Goal: Task Accomplishment & Management: Complete application form

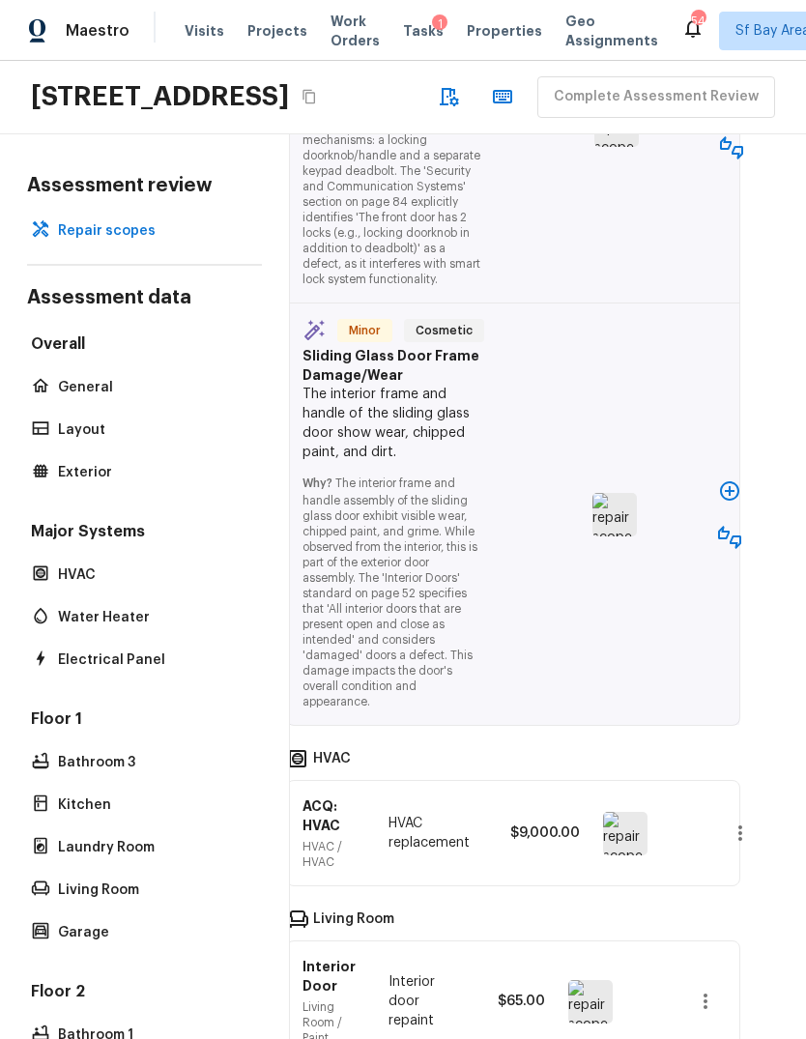
scroll to position [4424, 35]
click at [728, 479] on icon "button" at bounding box center [729, 490] width 23 height 23
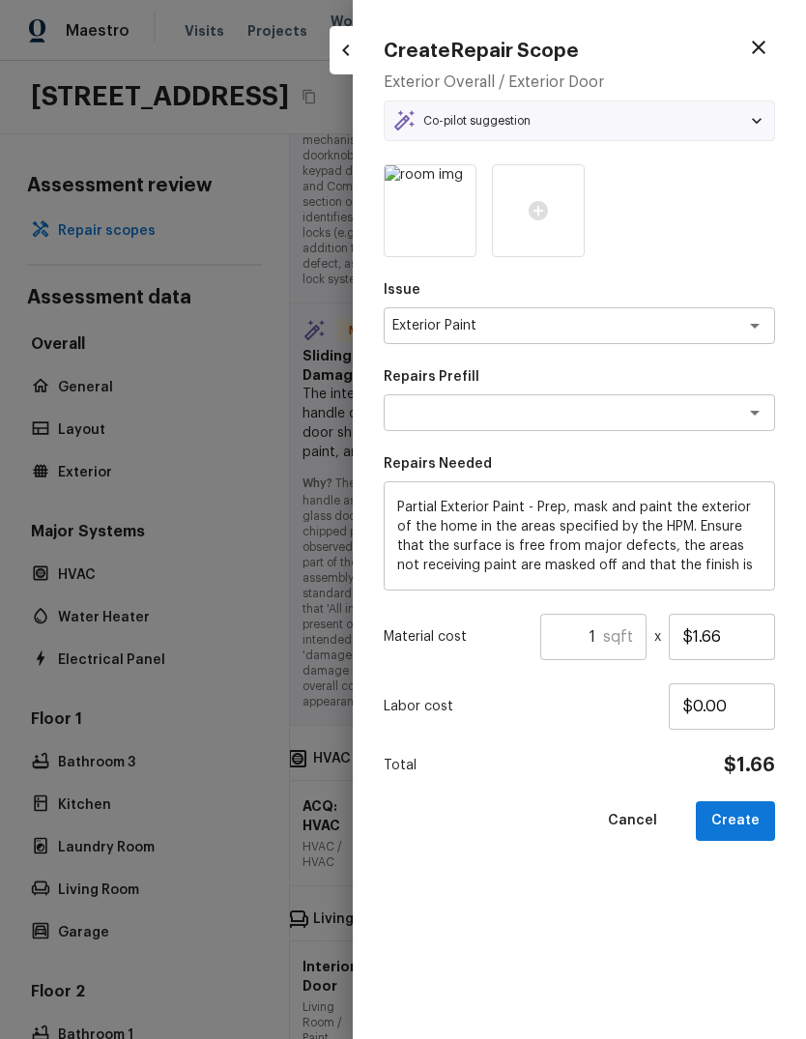
type textarea "Partial Exterior Paint LABOR ONLY"
click at [603, 625] on input "1" at bounding box center [571, 636] width 63 height 46
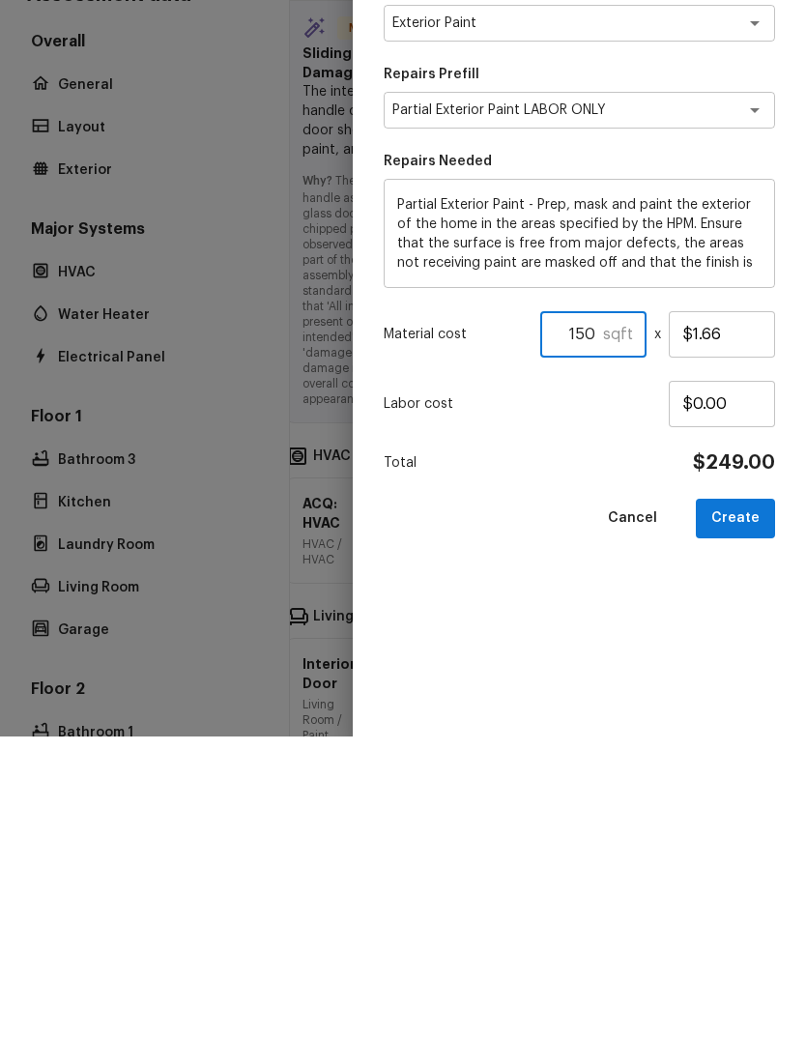
click at [750, 801] on button "Create" at bounding box center [735, 821] width 79 height 40
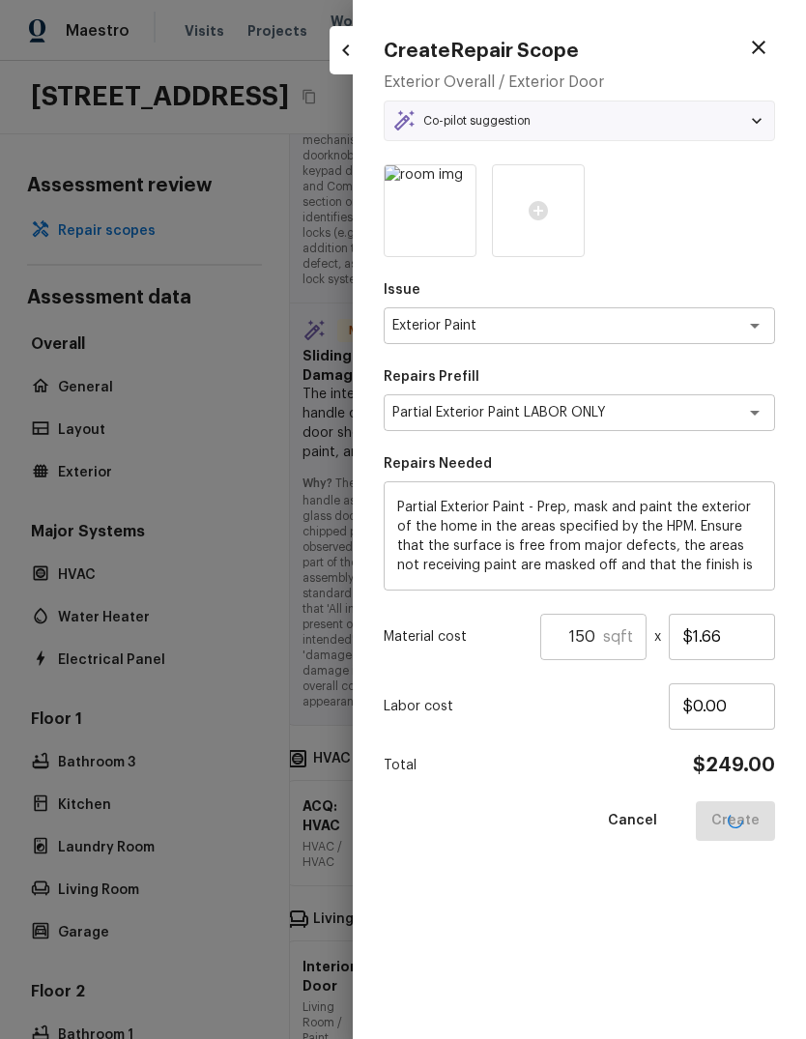
type input "1"
type input "$0.00"
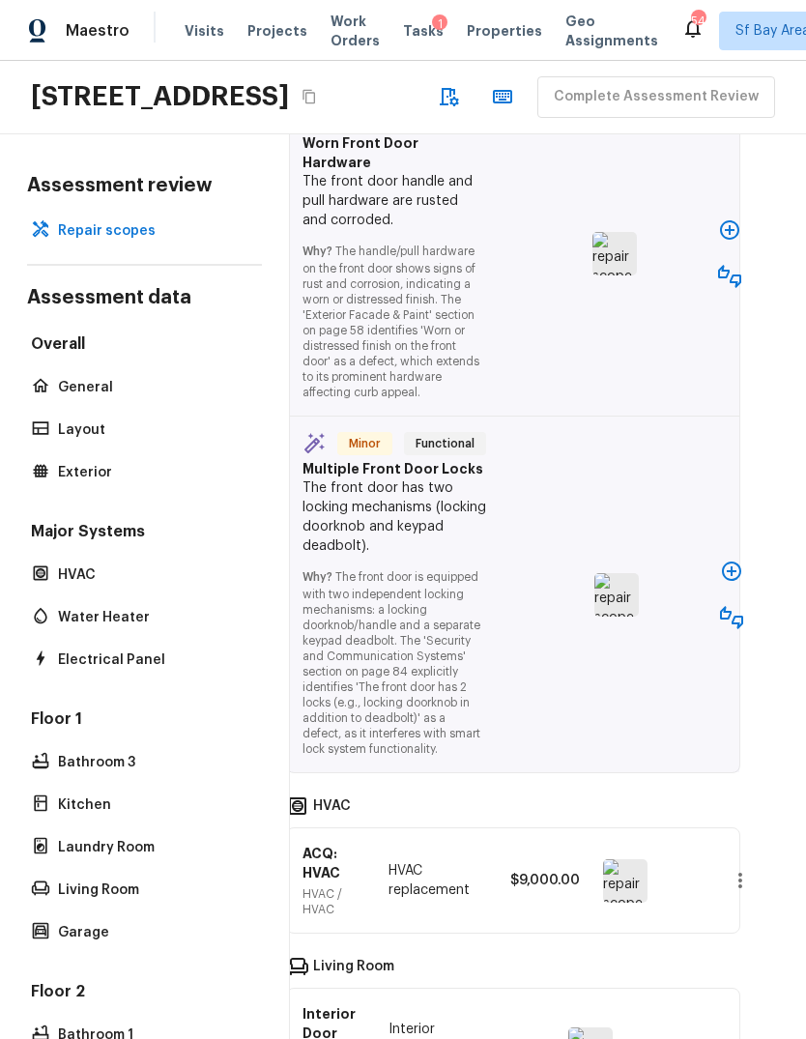
scroll to position [4798, 35]
click at [733, 559] on icon "button" at bounding box center [731, 570] width 23 height 23
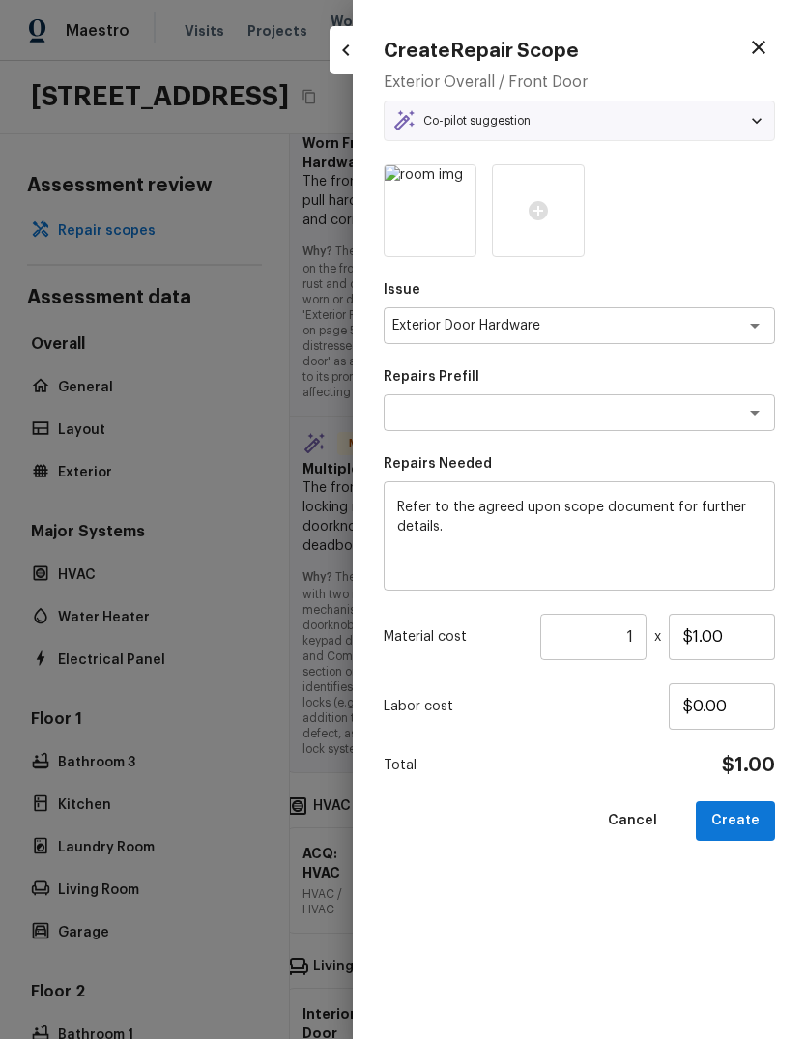
type textarea "OD Select"
click at [705, 640] on input "$1.00" at bounding box center [722, 636] width 106 height 46
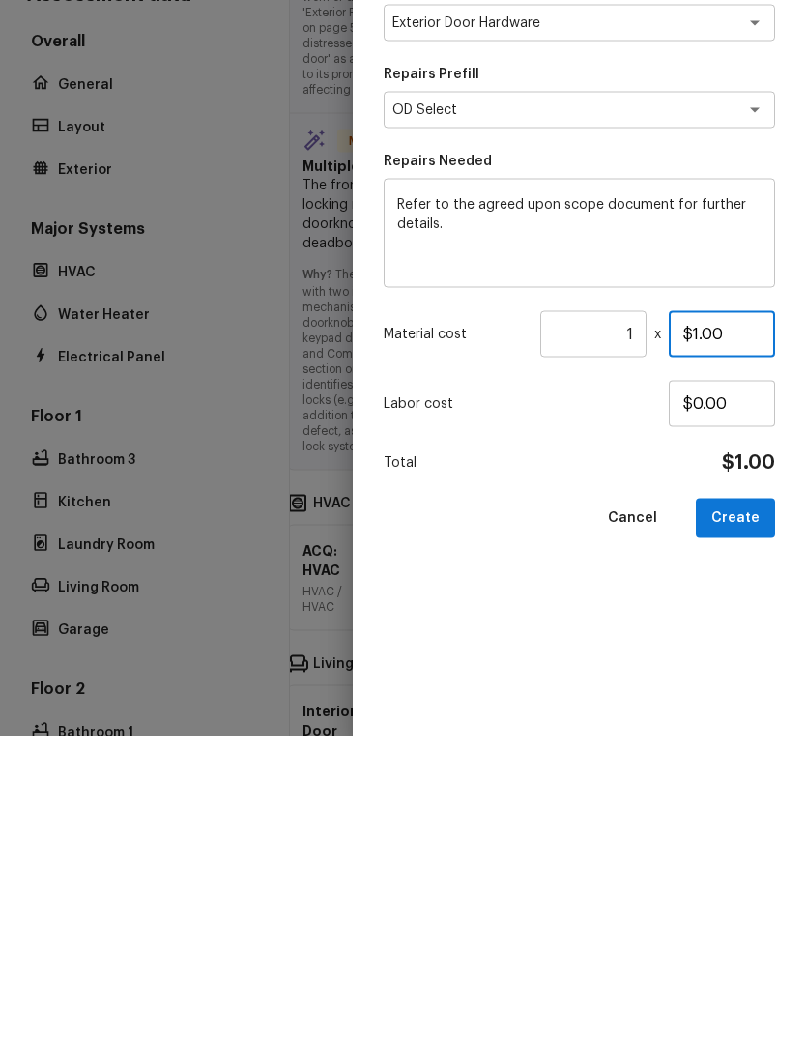
click at [709, 613] on input "$1.00" at bounding box center [722, 636] width 106 height 46
click at [700, 613] on input "$1.15" at bounding box center [722, 636] width 106 height 46
click at [753, 801] on button "Create" at bounding box center [735, 821] width 79 height 40
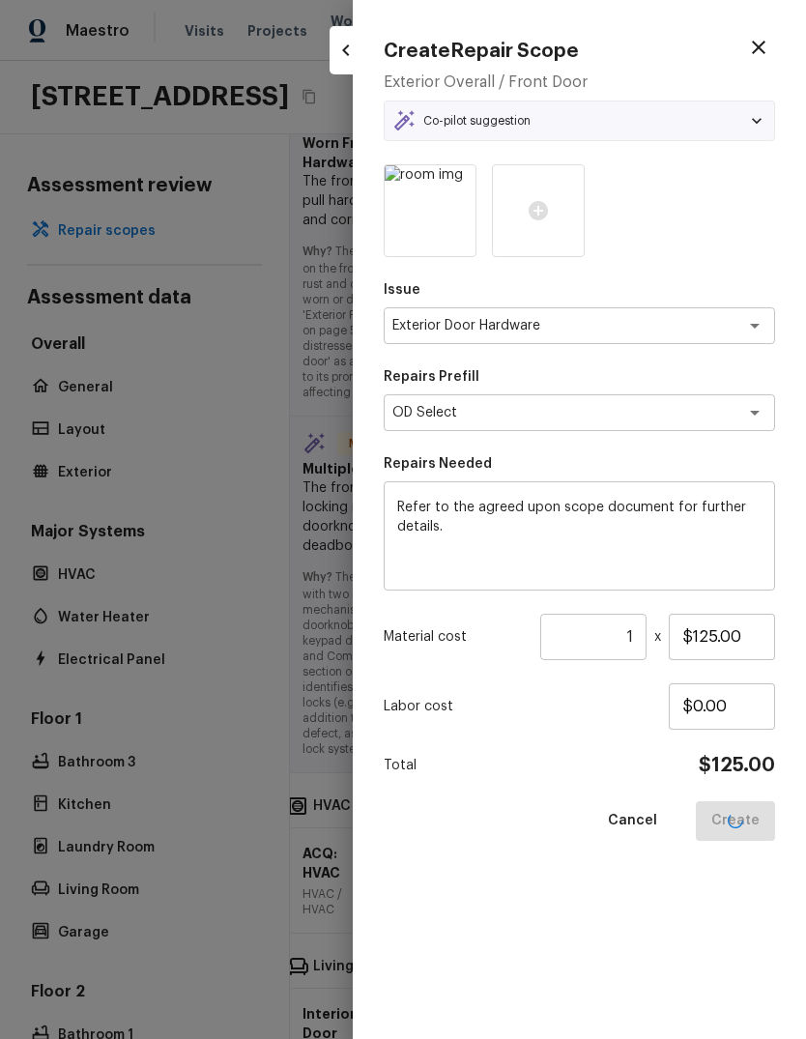
type input "$1.00"
type input "$0.00"
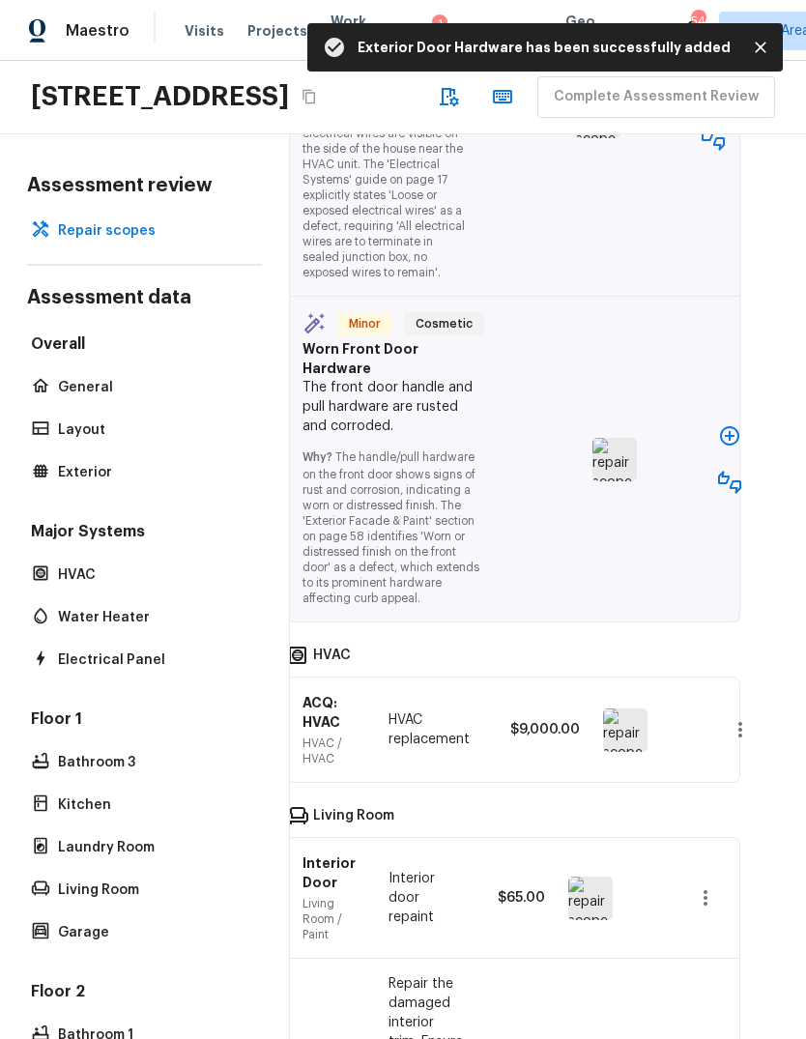
click at [722, 424] on icon "button" at bounding box center [729, 435] width 23 height 23
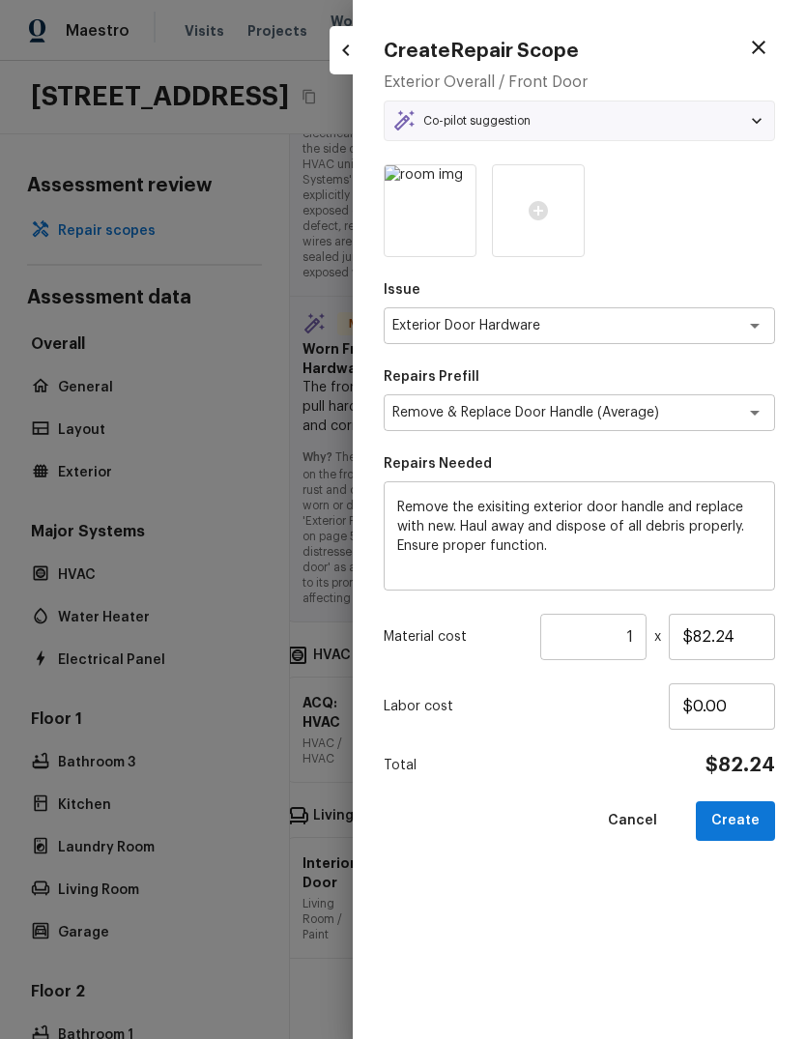
click at [754, 814] on button "Create" at bounding box center [735, 821] width 79 height 40
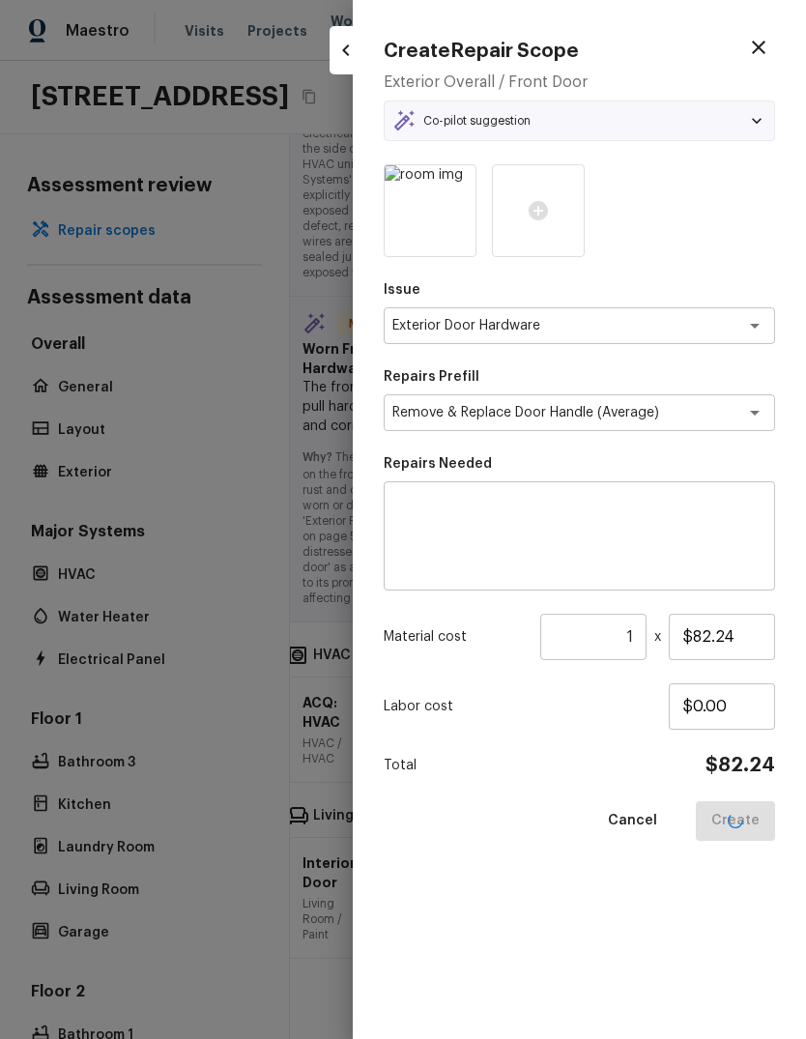
type input "$0.00"
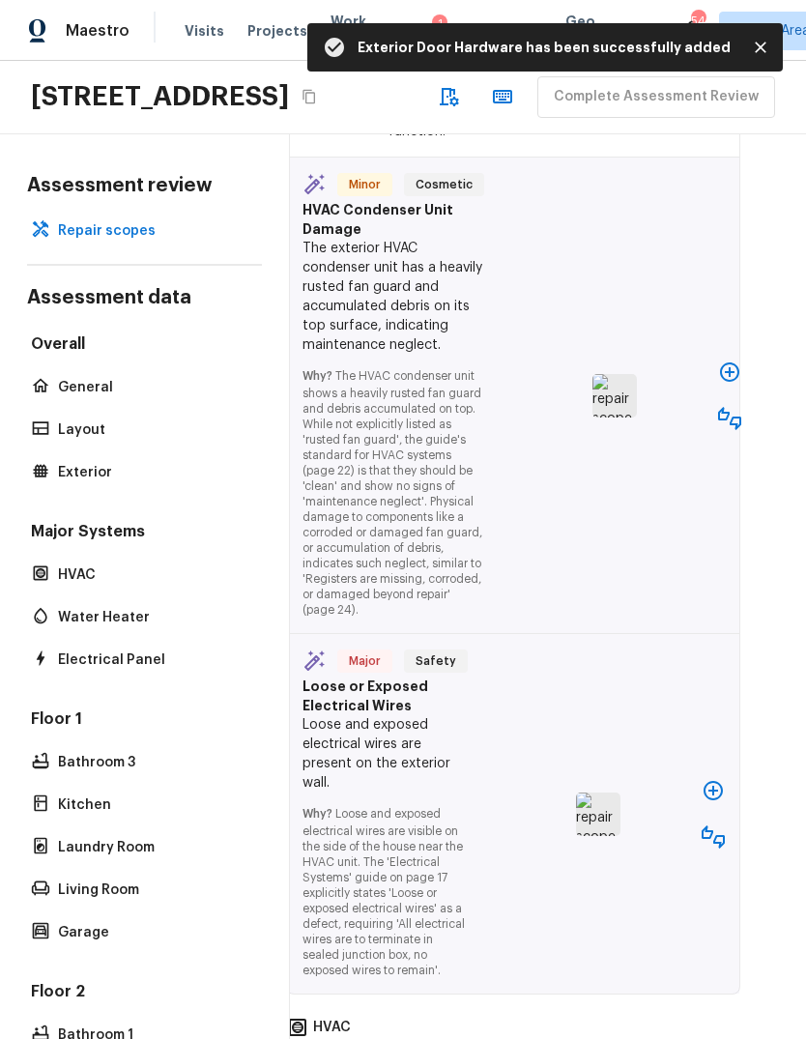
scroll to position [4417, 35]
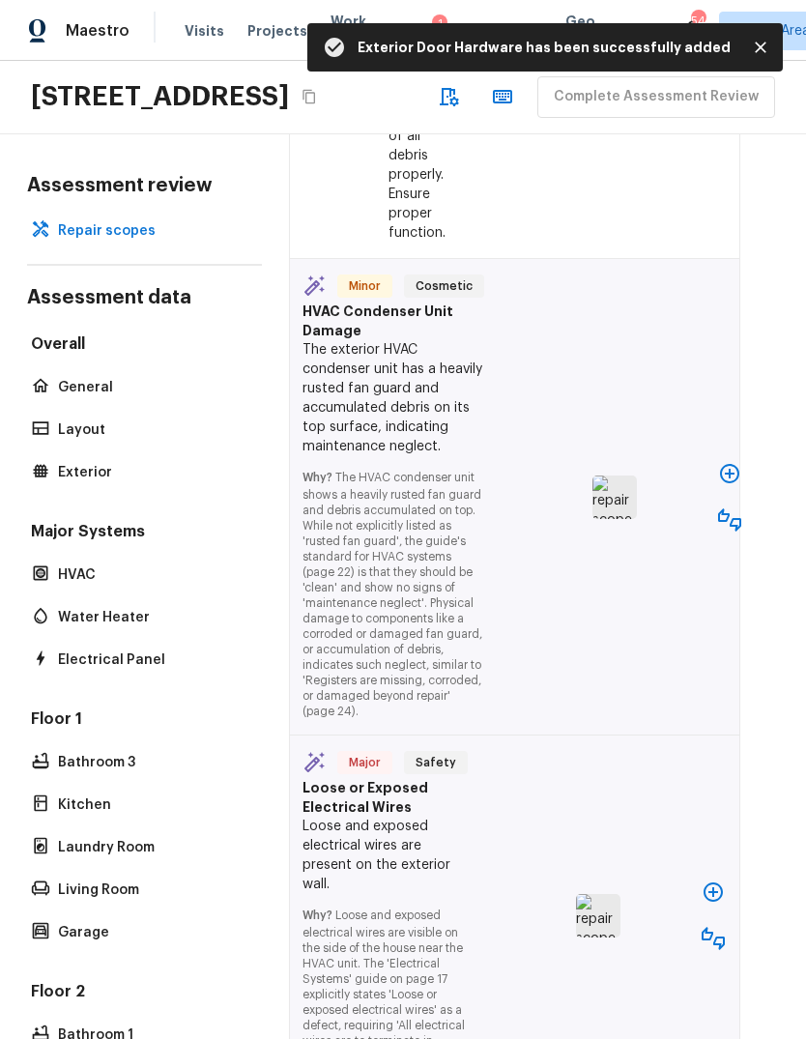
click at [723, 872] on button "button" at bounding box center [713, 891] width 39 height 39
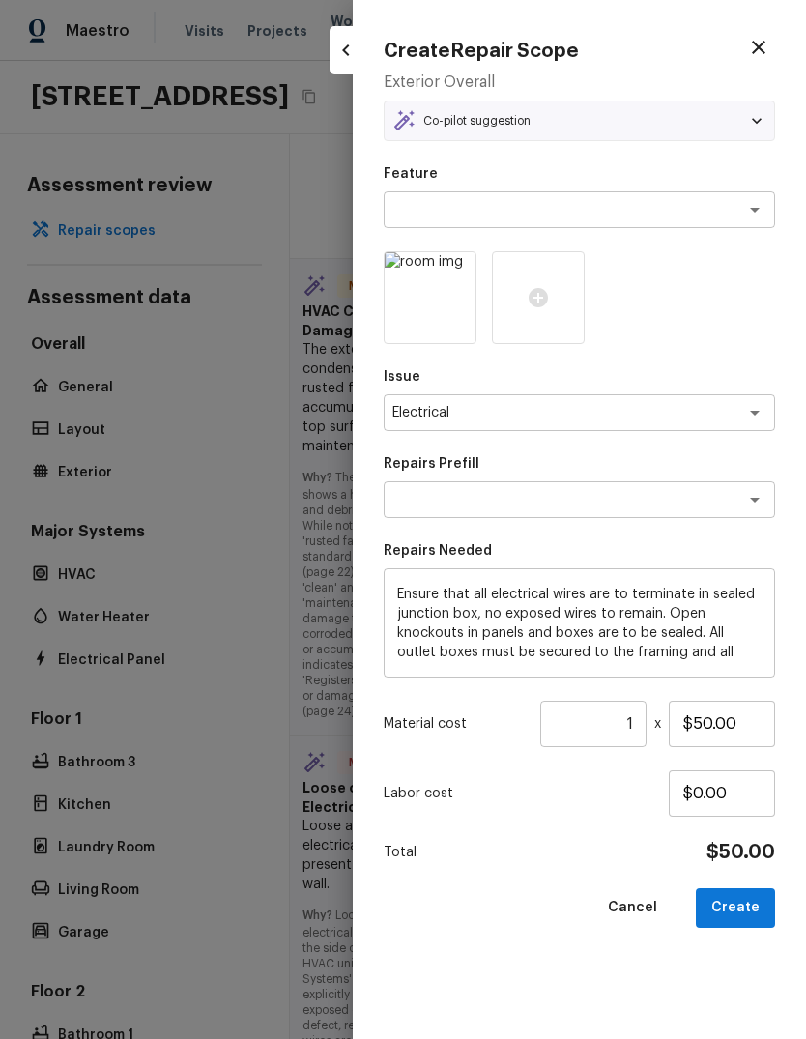
type textarea "Terminate/Conceal Wiring"
click at [757, 894] on button "Create" at bounding box center [735, 908] width 79 height 40
type input "$0.00"
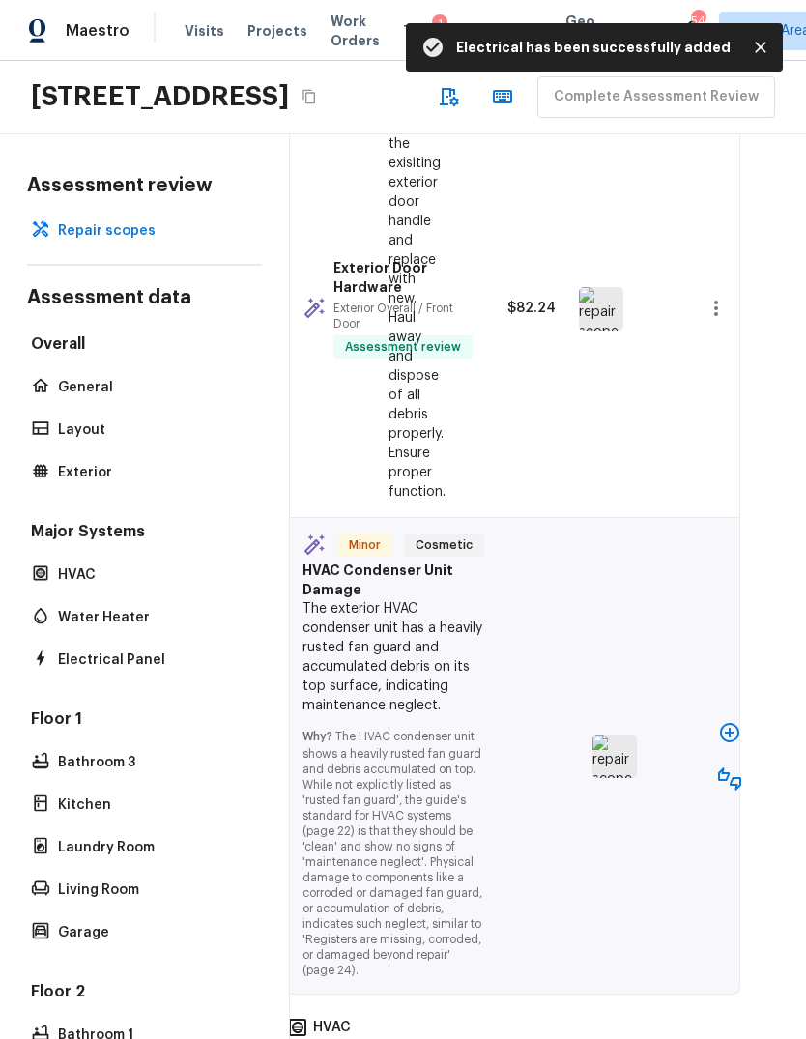
scroll to position [4808, 35]
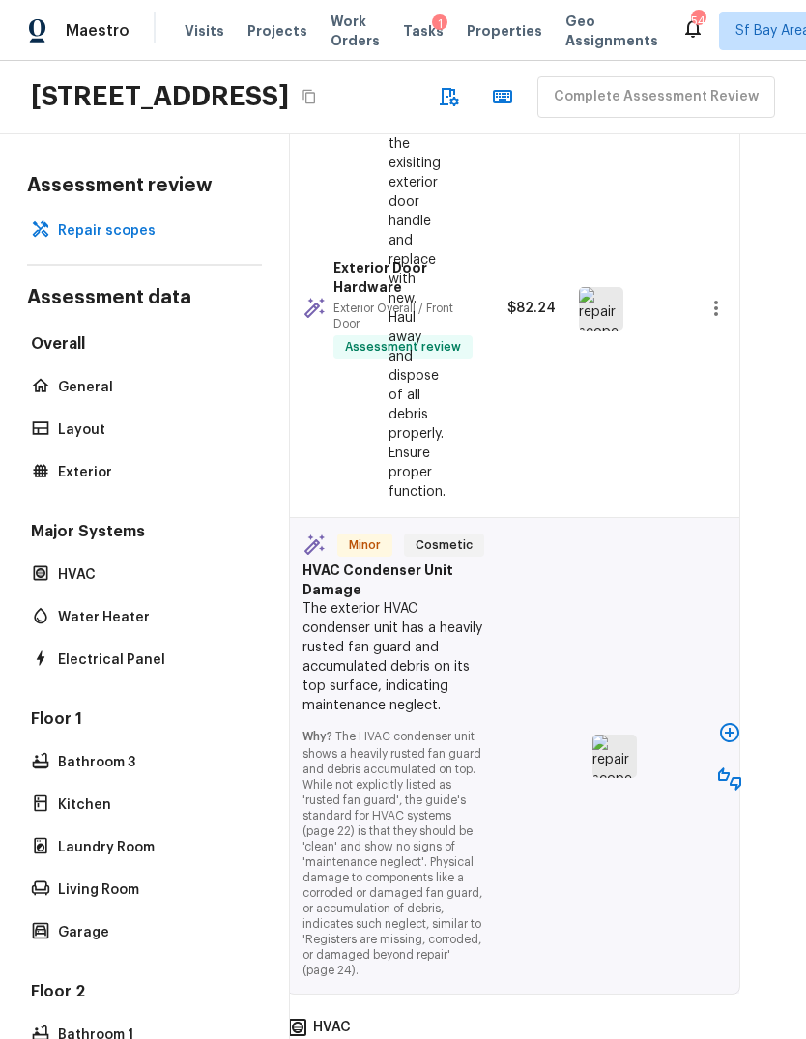
click at [566, 750] on div "Minor Cosmetic HVAC Condenser Unit Damage The exterior HVAC condenser unit has …" at bounding box center [513, 755] width 452 height 475
click at [738, 759] on button "button" at bounding box center [729, 778] width 39 height 39
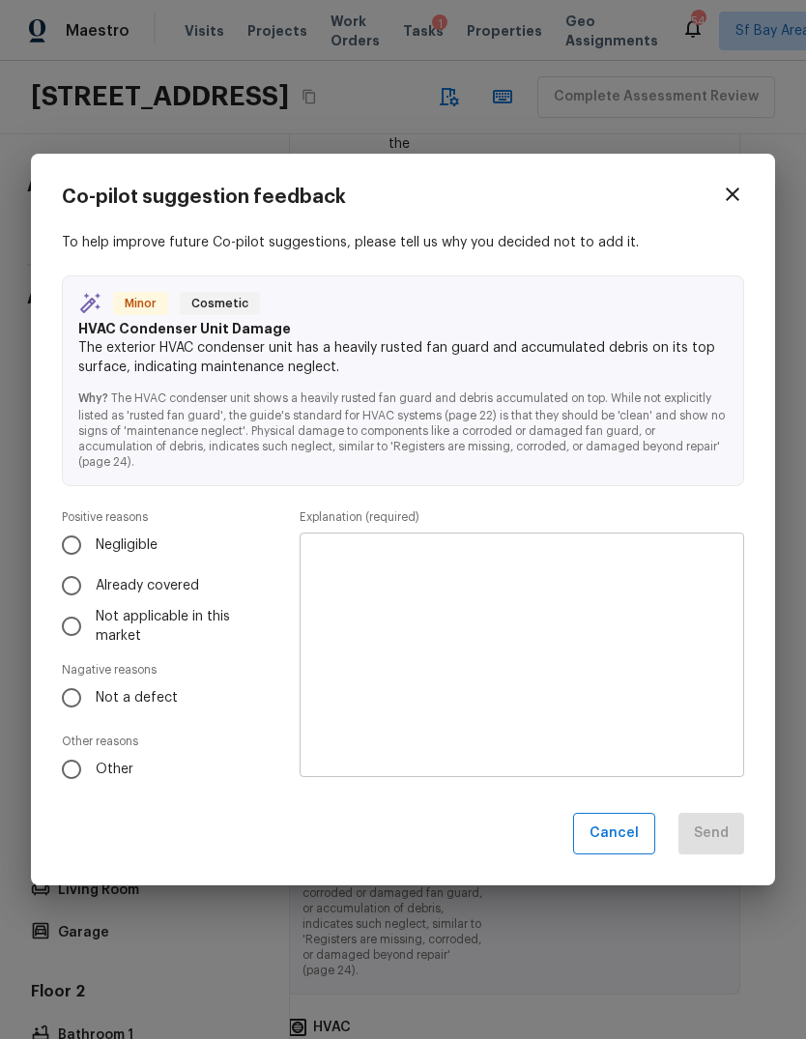
click at [67, 574] on input "Already covered" at bounding box center [71, 585] width 41 height 41
radio input "true"
click at [632, 668] on textarea at bounding box center [521, 655] width 417 height 213
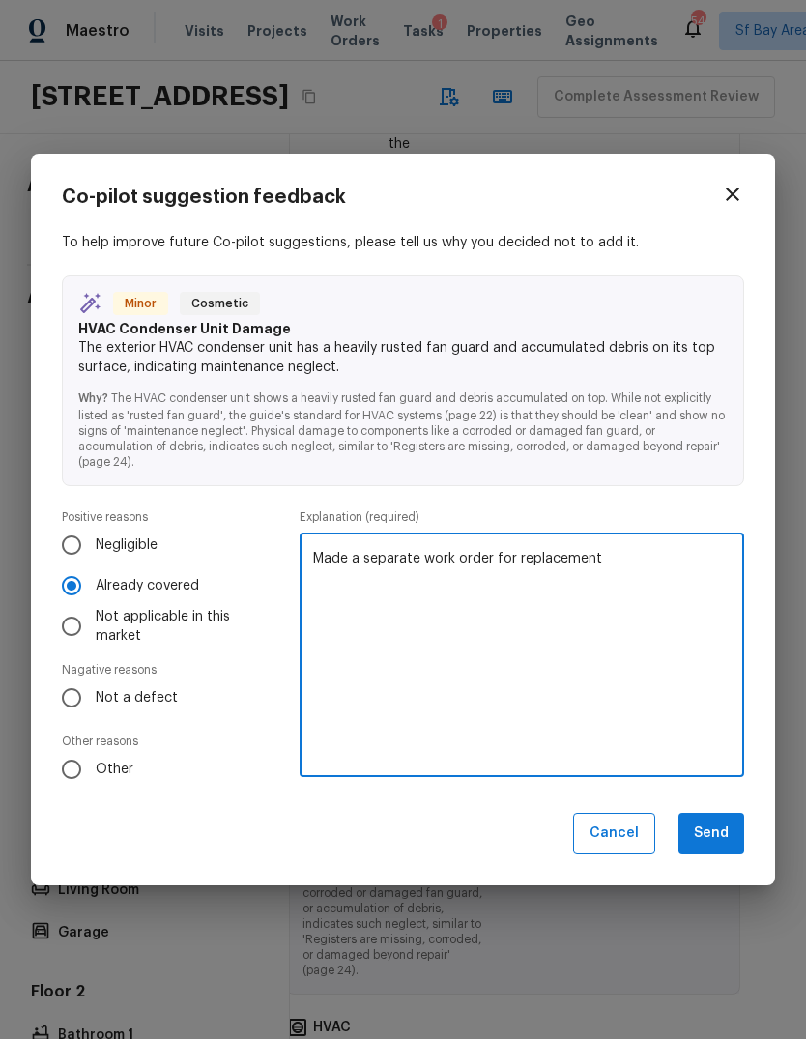
type textarea "Made a separate work order for replacement"
click at [686, 518] on p "Explanation (required)" at bounding box center [521, 516] width 444 height 15
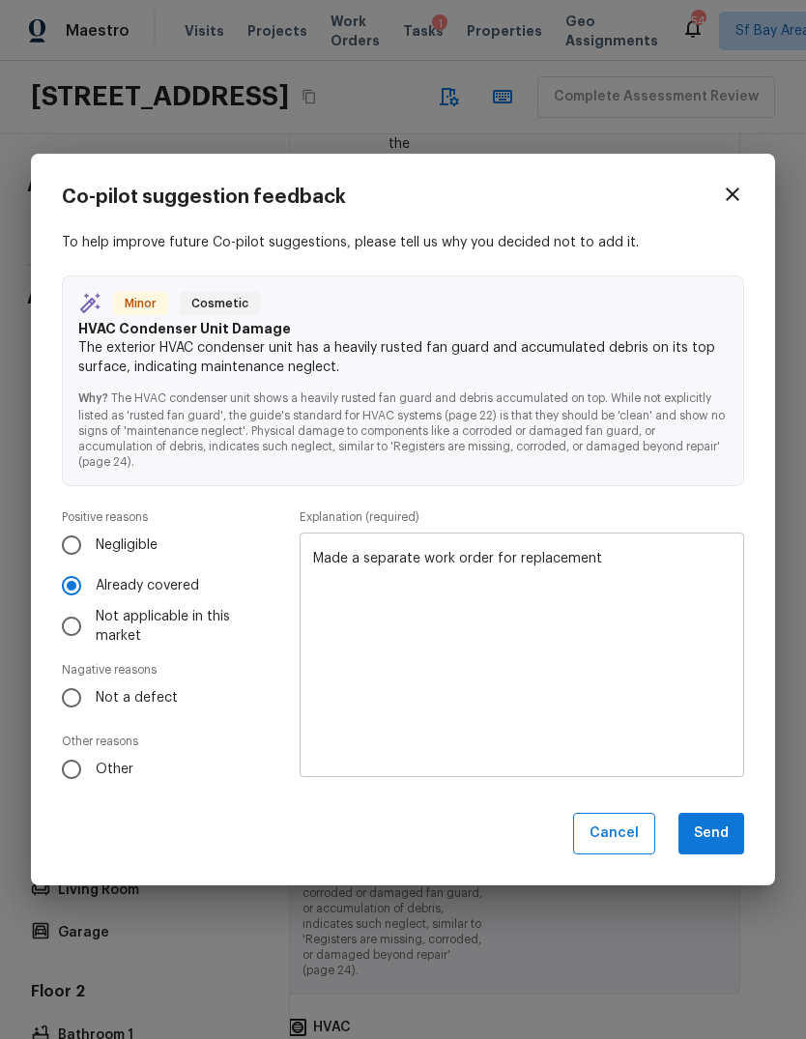
click at [724, 835] on button "Send" at bounding box center [711, 834] width 66 height 42
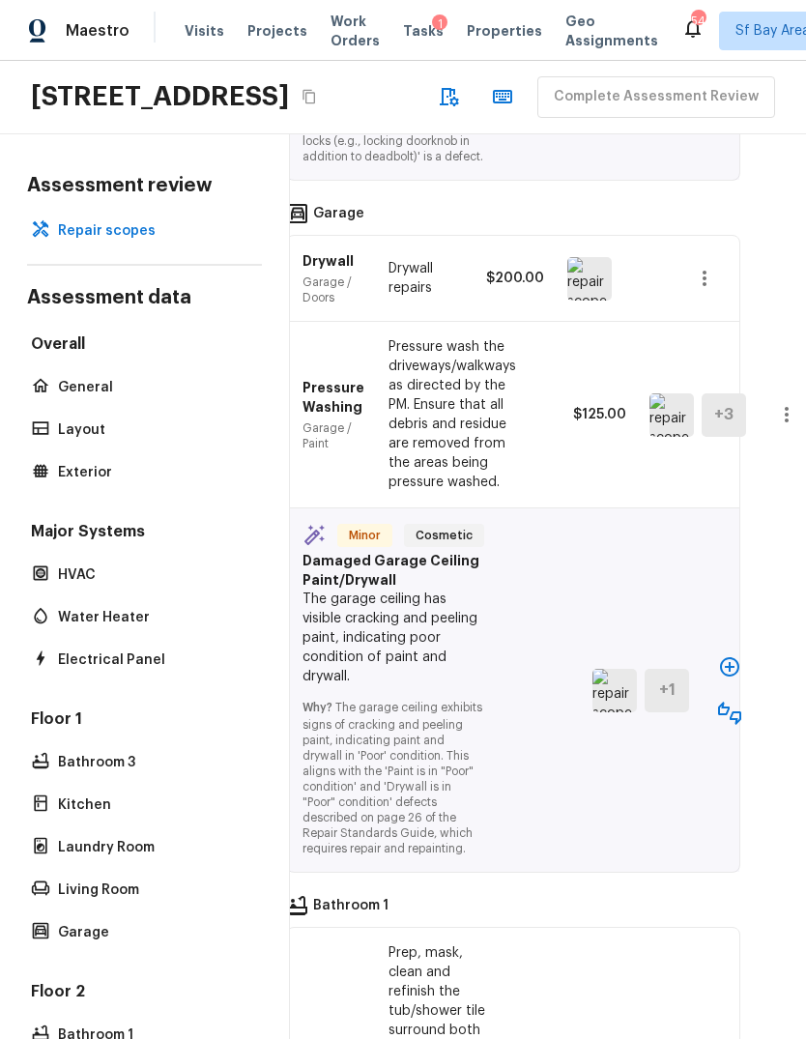
scroll to position [6097, 35]
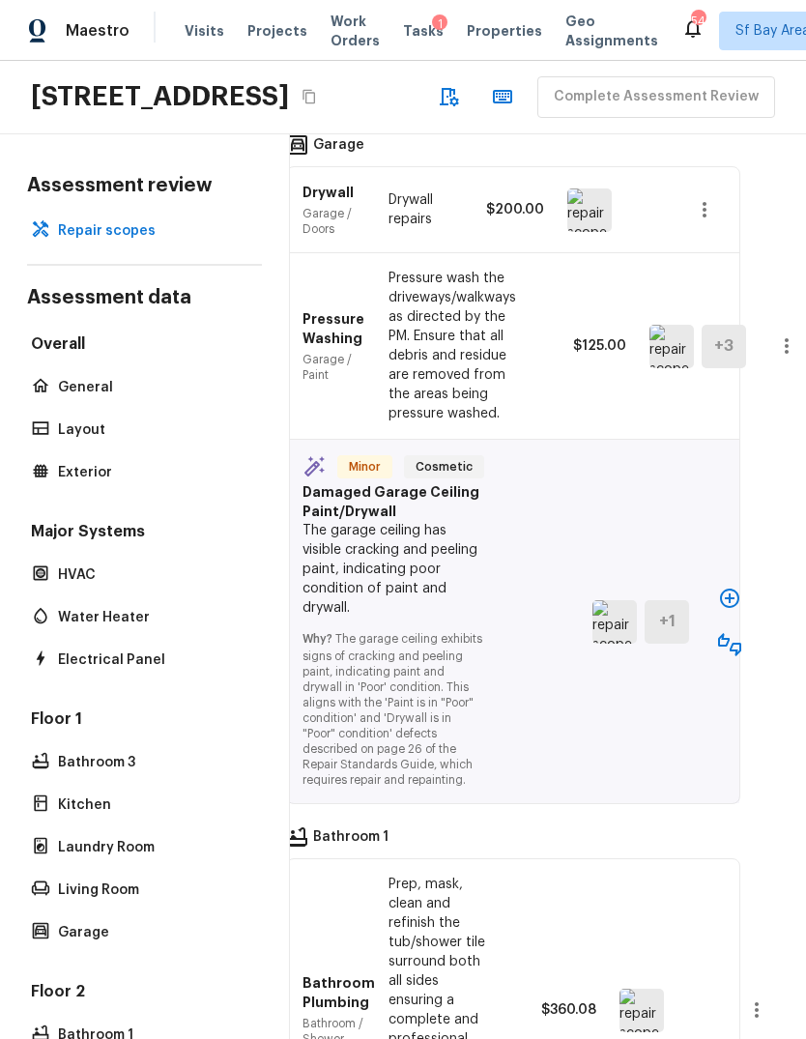
click at [728, 588] on icon "button" at bounding box center [729, 597] width 19 height 19
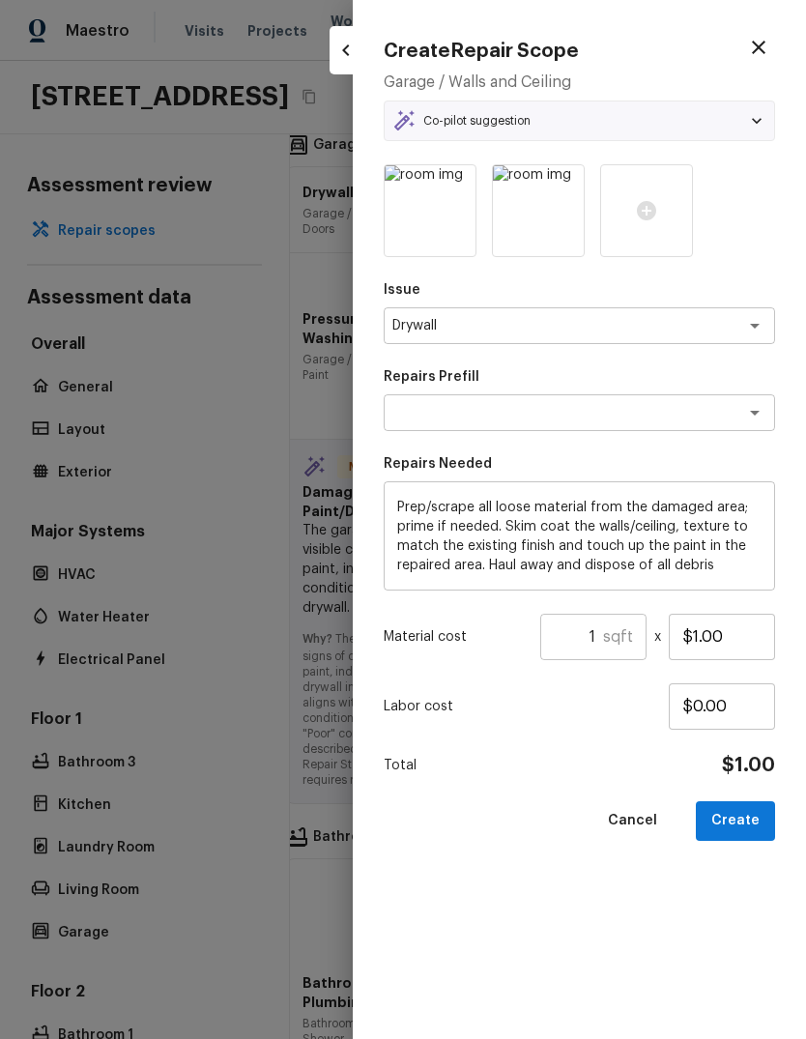
type textarea "Skim Coat Walls/Ceilings"
click at [603, 628] on input "1" at bounding box center [571, 636] width 63 height 46
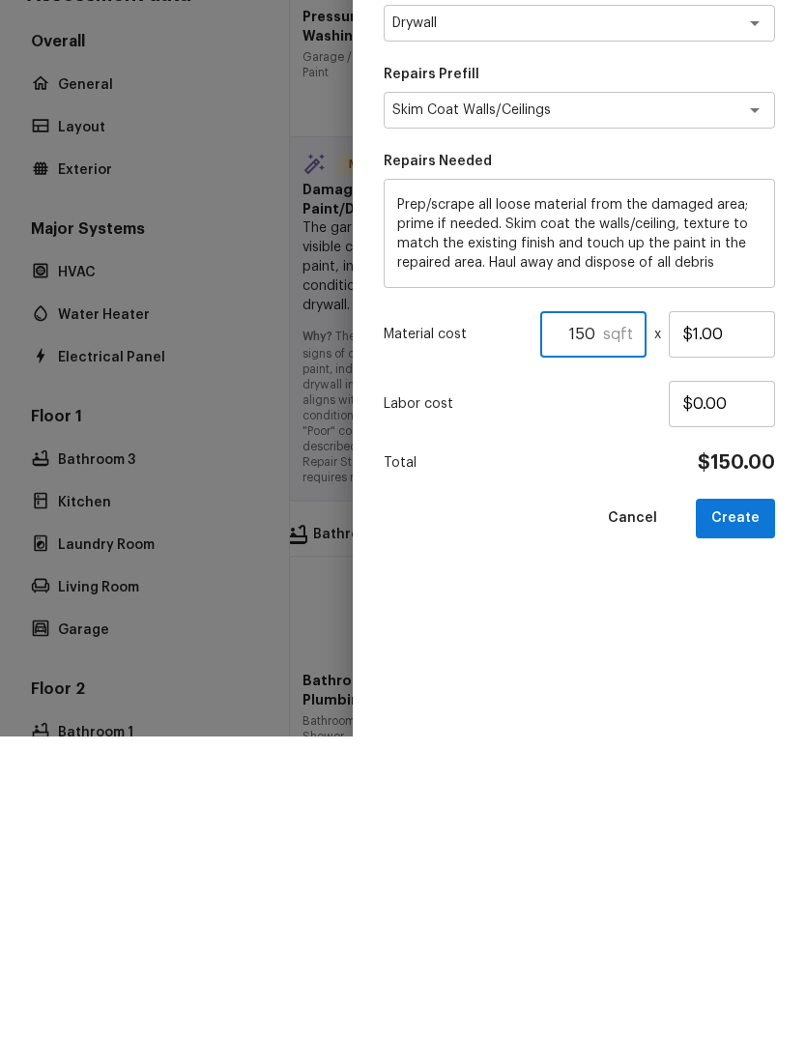
click at [745, 801] on button "Create" at bounding box center [735, 821] width 79 height 40
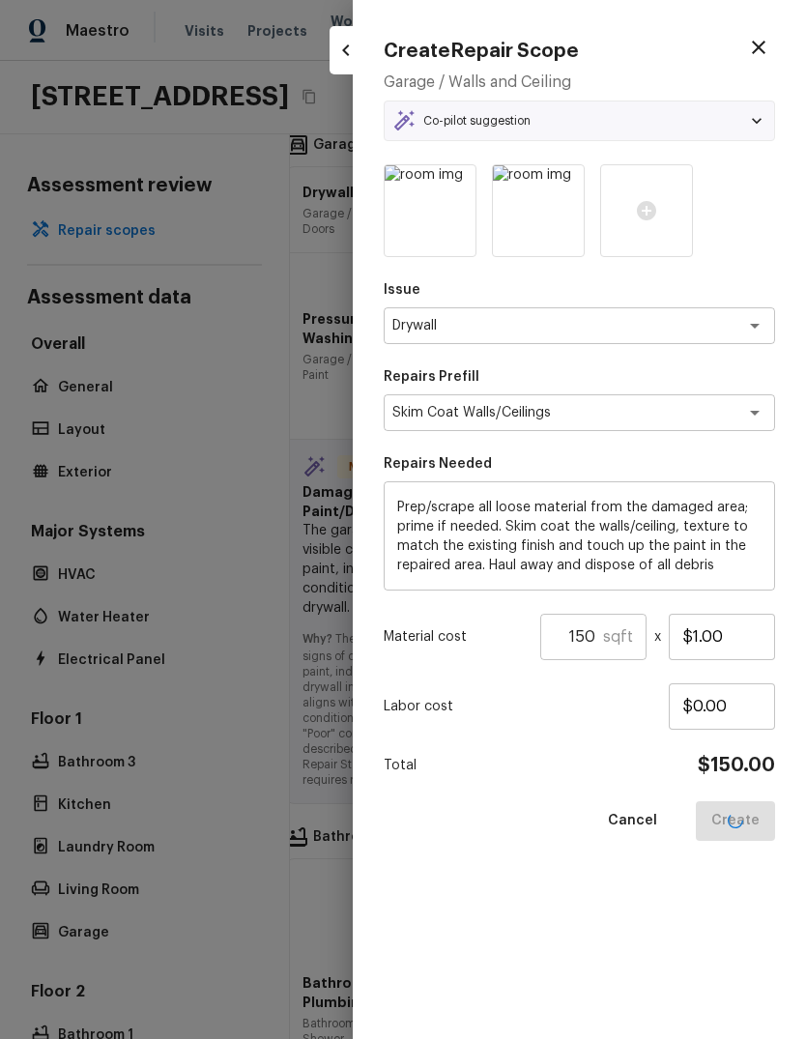
type input "1"
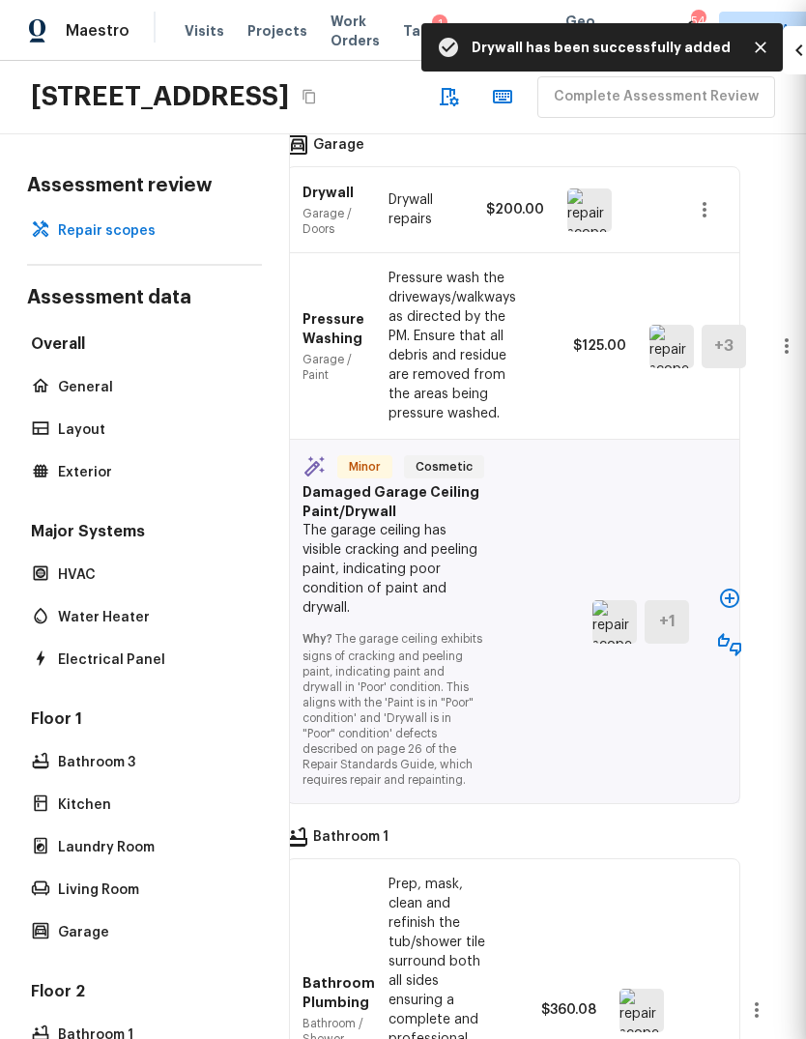
type input "$0.00"
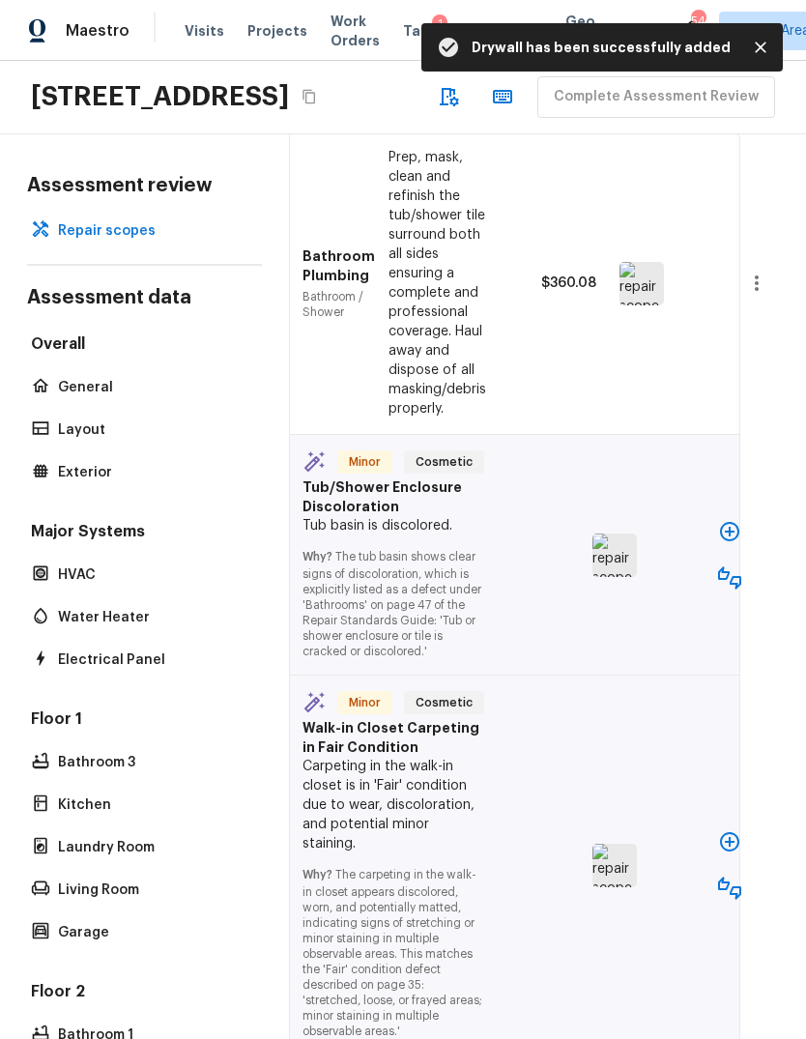
scroll to position [6913, 35]
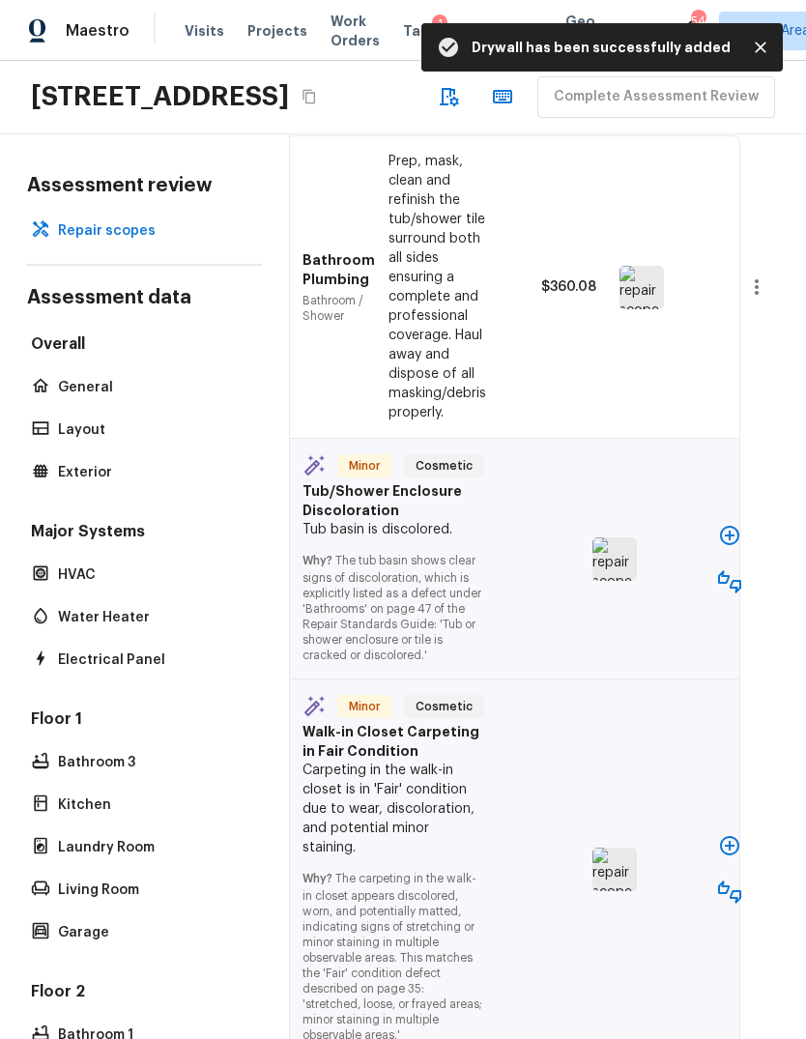
click at [730, 526] on icon "button" at bounding box center [729, 535] width 19 height 19
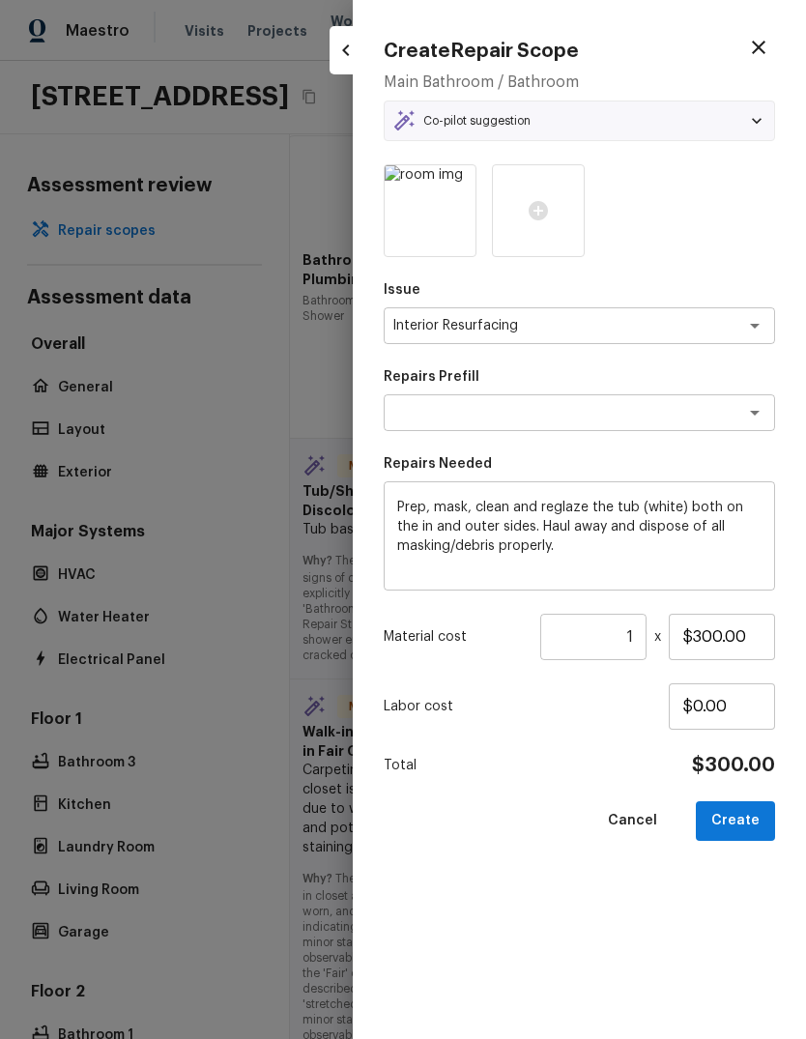
type textarea "Reglaze Tub"
click at [712, 633] on input "$300.00" at bounding box center [722, 636] width 106 height 46
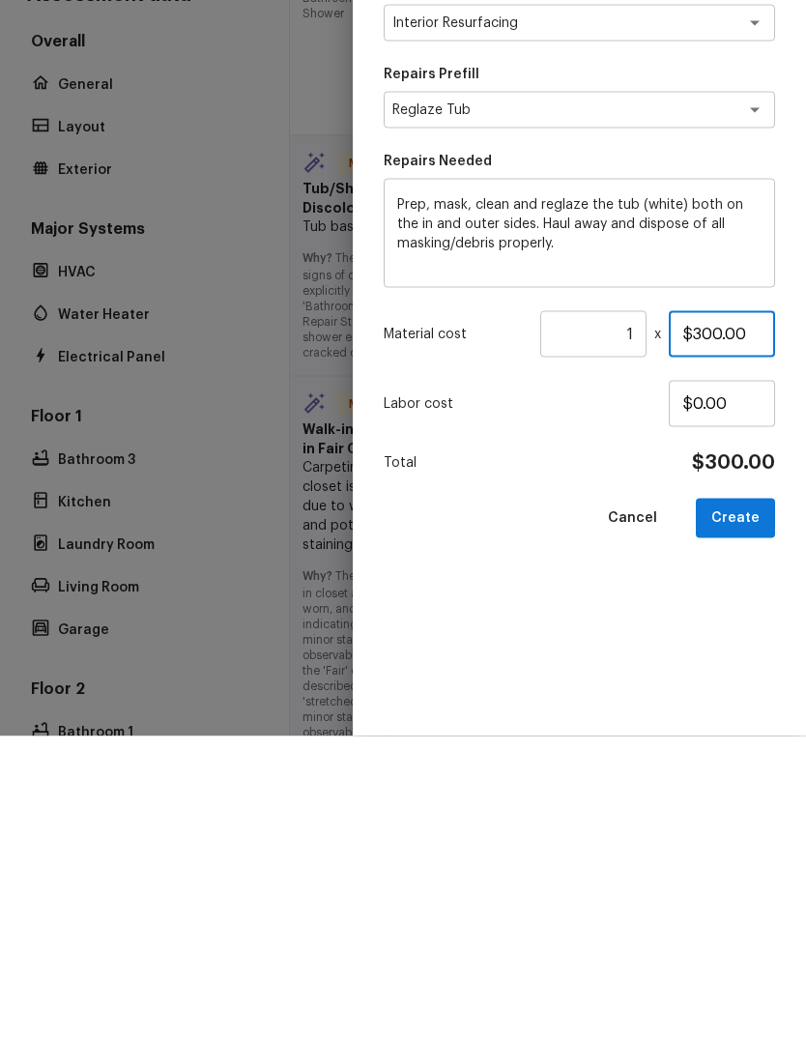
click at [713, 613] on input "$300.00" at bounding box center [722, 636] width 106 height 46
click at [712, 613] on input "$300.00" at bounding box center [722, 636] width 106 height 46
type input "$900.00"
click at [745, 801] on button "Create" at bounding box center [735, 821] width 79 height 40
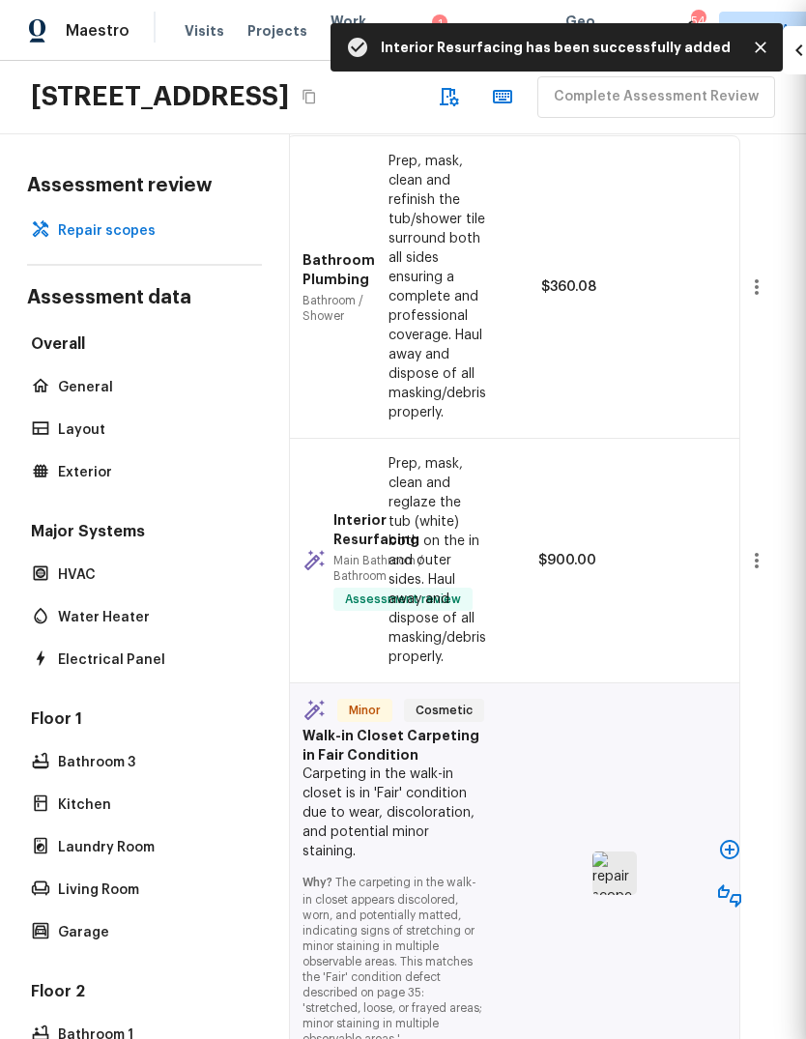
type input "$0.00"
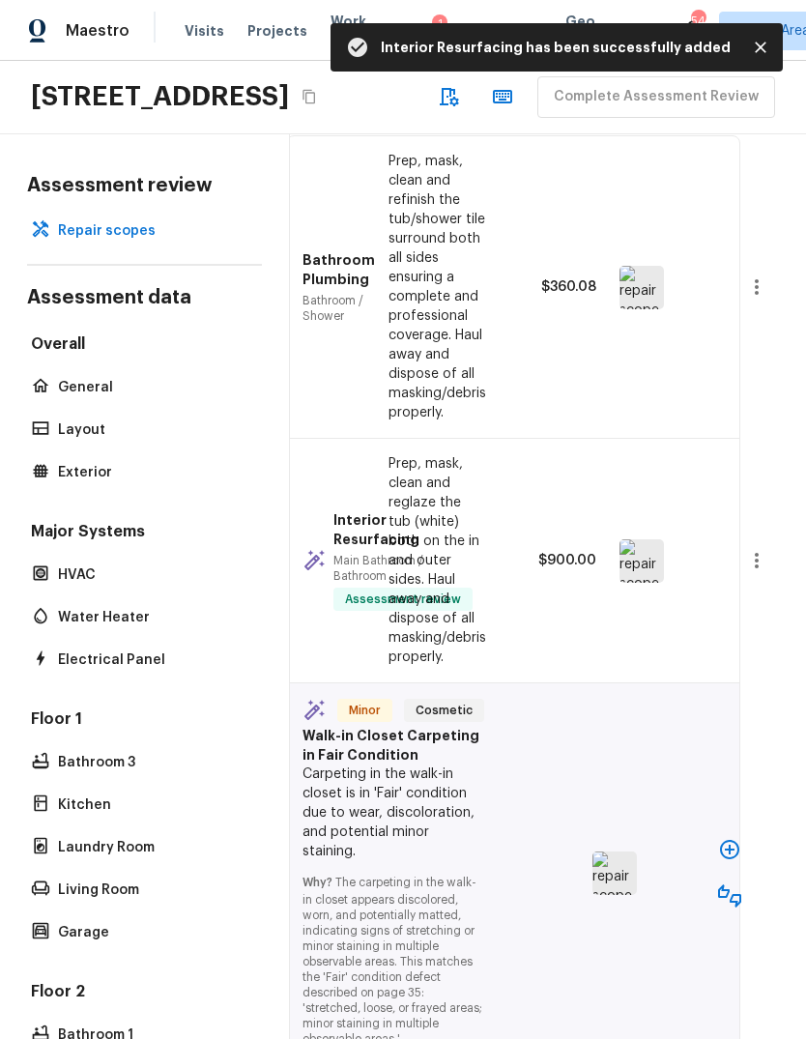
click at [733, 830] on button "button" at bounding box center [729, 849] width 39 height 39
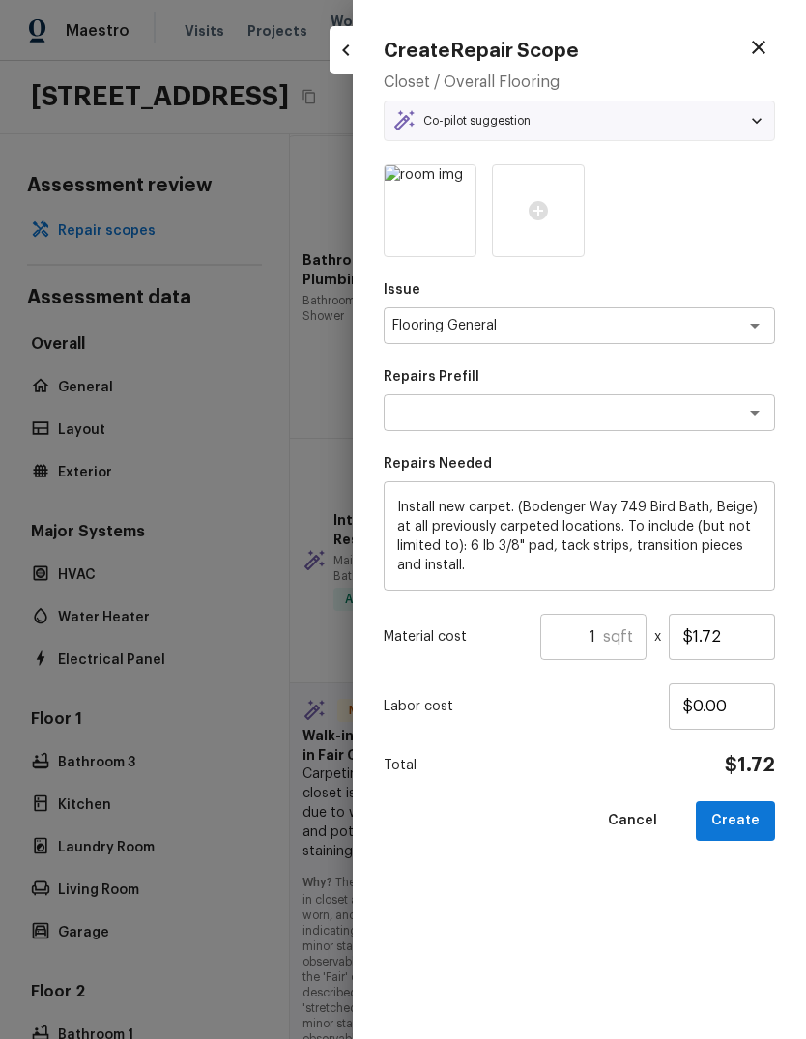
type textarea "Carpet LVL 1 - Bodenger Way (Beige)"
click at [601, 628] on input "1" at bounding box center [571, 636] width 63 height 46
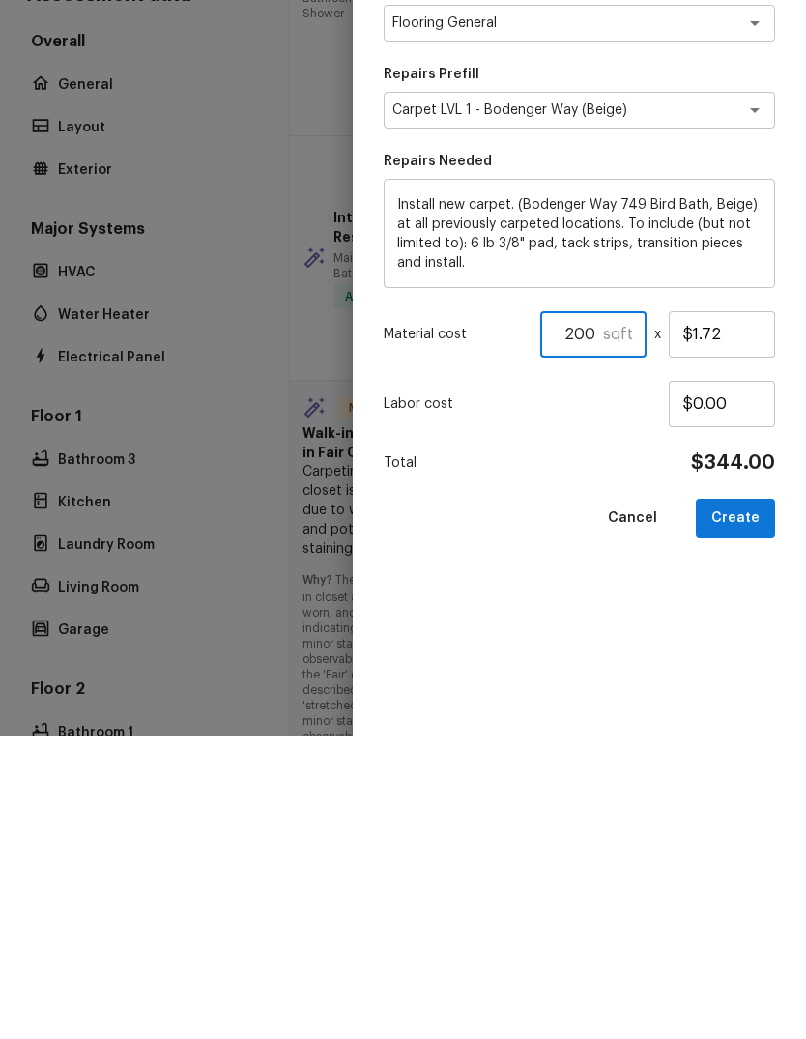
click at [737, 801] on button "Create" at bounding box center [735, 821] width 79 height 40
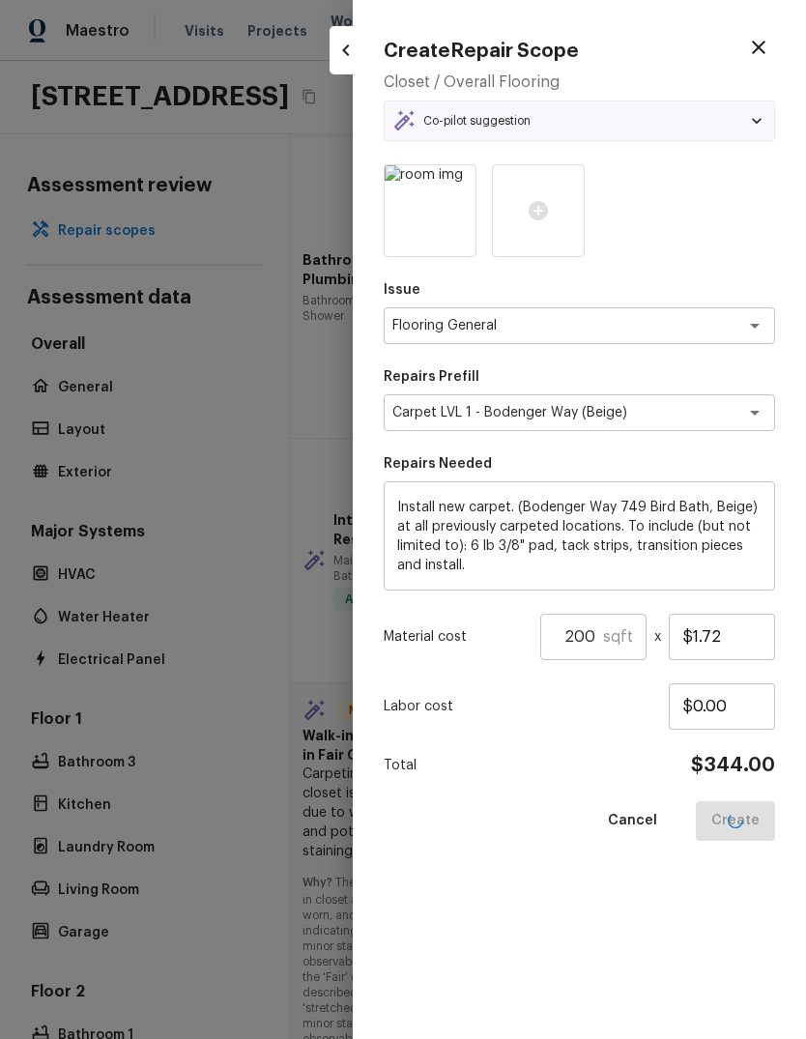
type input "1"
type input "$0.00"
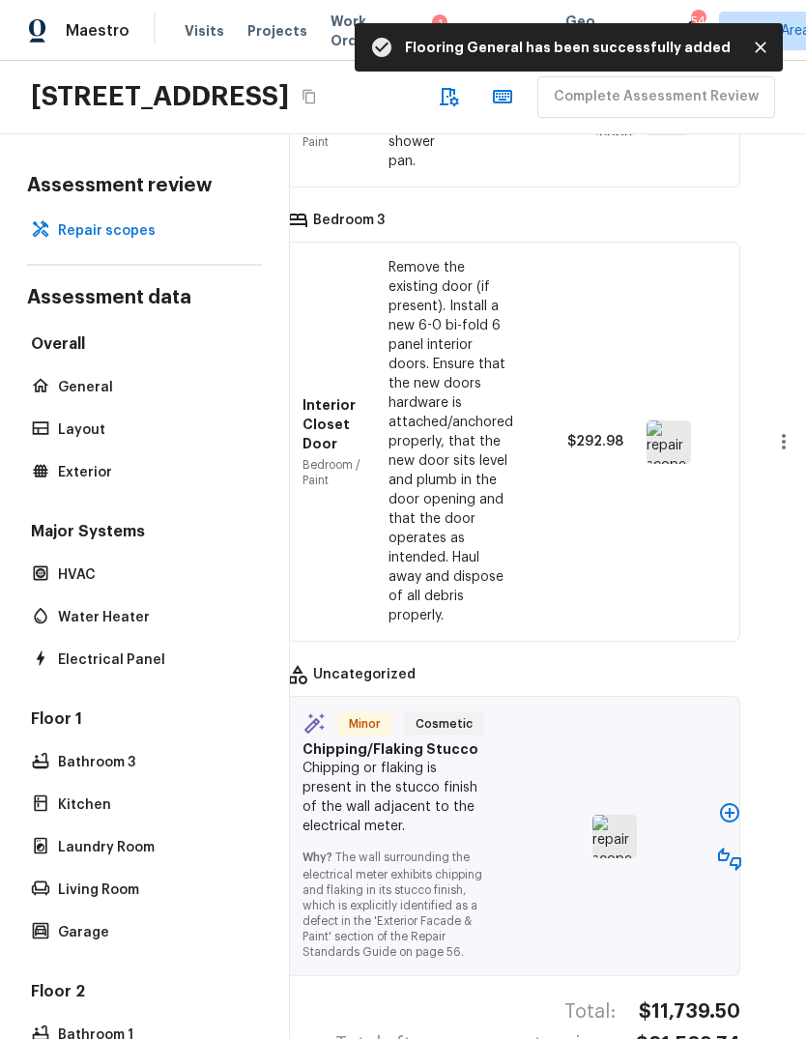
scroll to position [34, 0]
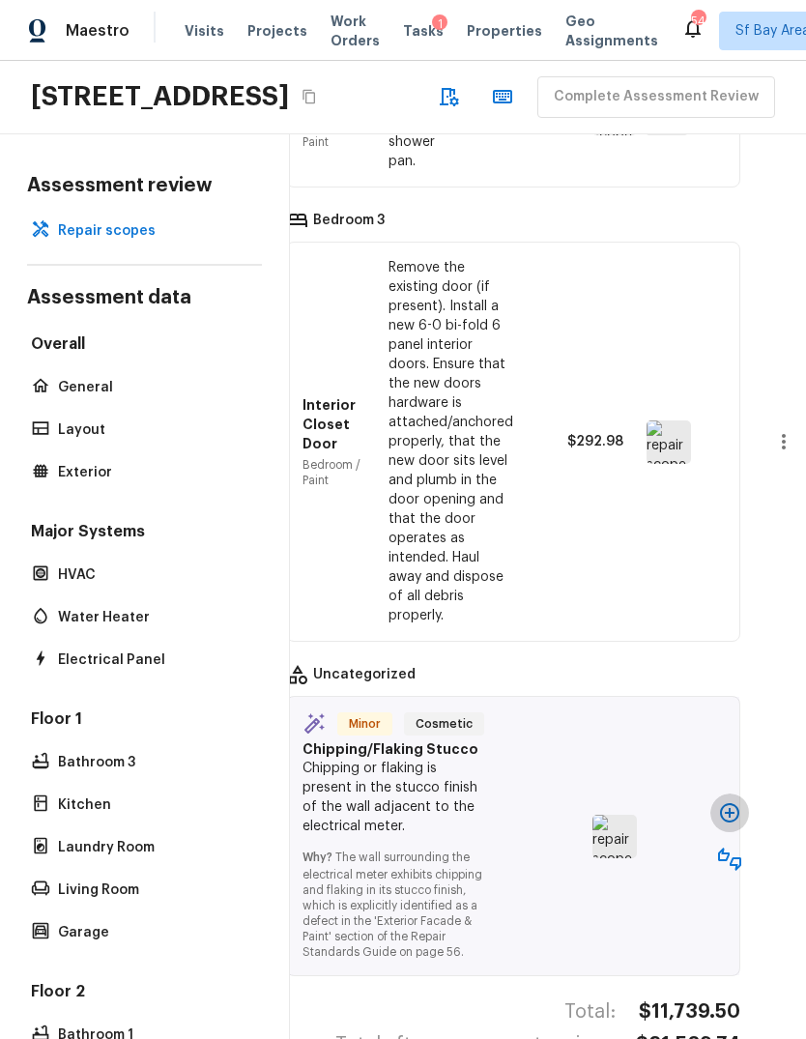
click at [725, 793] on button "button" at bounding box center [729, 812] width 39 height 39
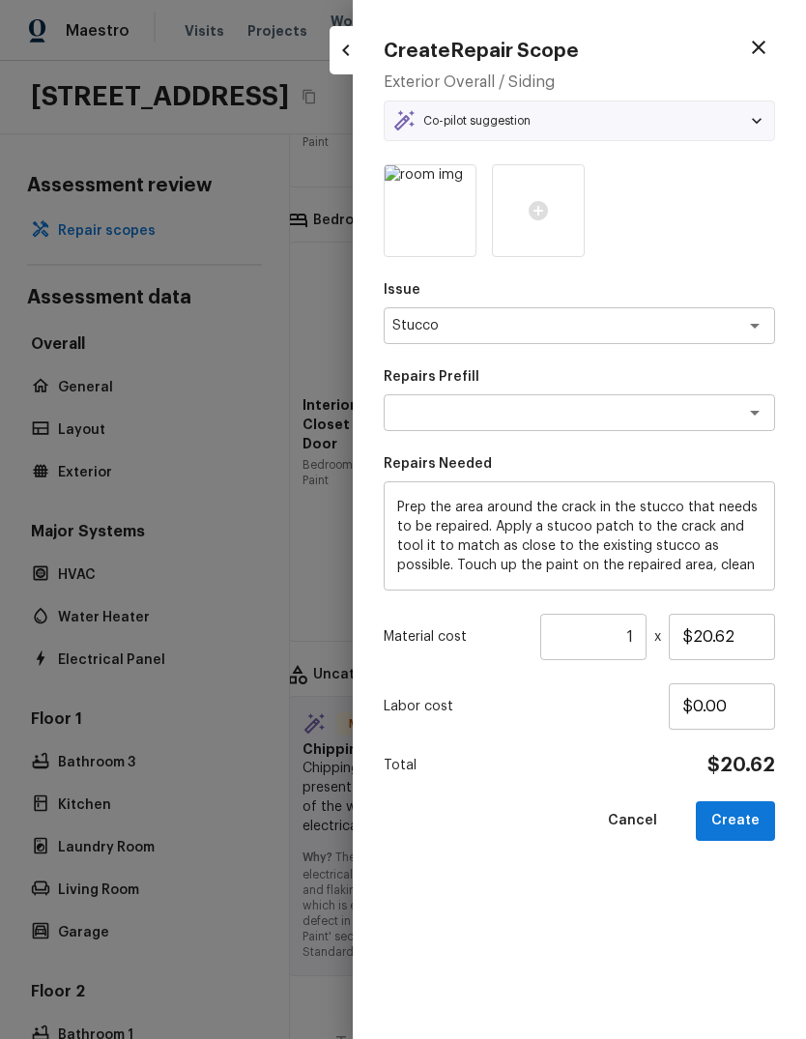
type textarea "Repair Crack In Stucco"
click at [630, 625] on input "1" at bounding box center [593, 636] width 106 height 46
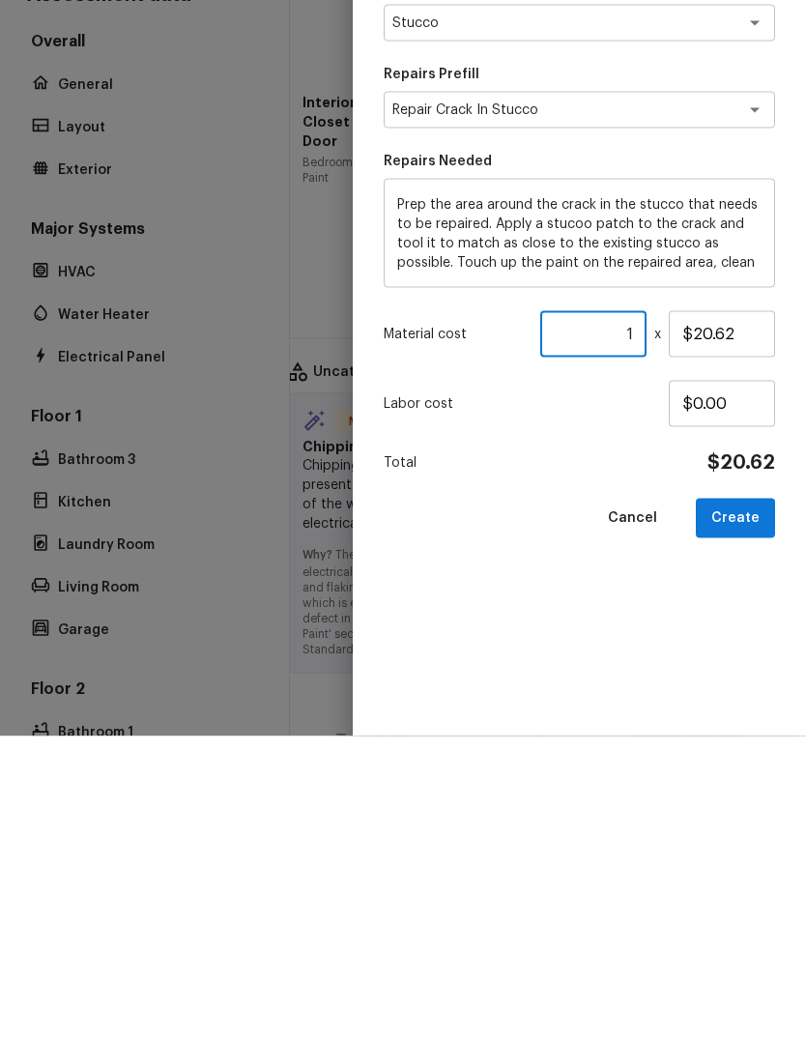
click at [634, 613] on input "1" at bounding box center [593, 636] width 106 height 46
click at [633, 613] on input "1" at bounding box center [593, 636] width 106 height 46
type input "1"
click at [747, 801] on button "Create" at bounding box center [735, 821] width 79 height 40
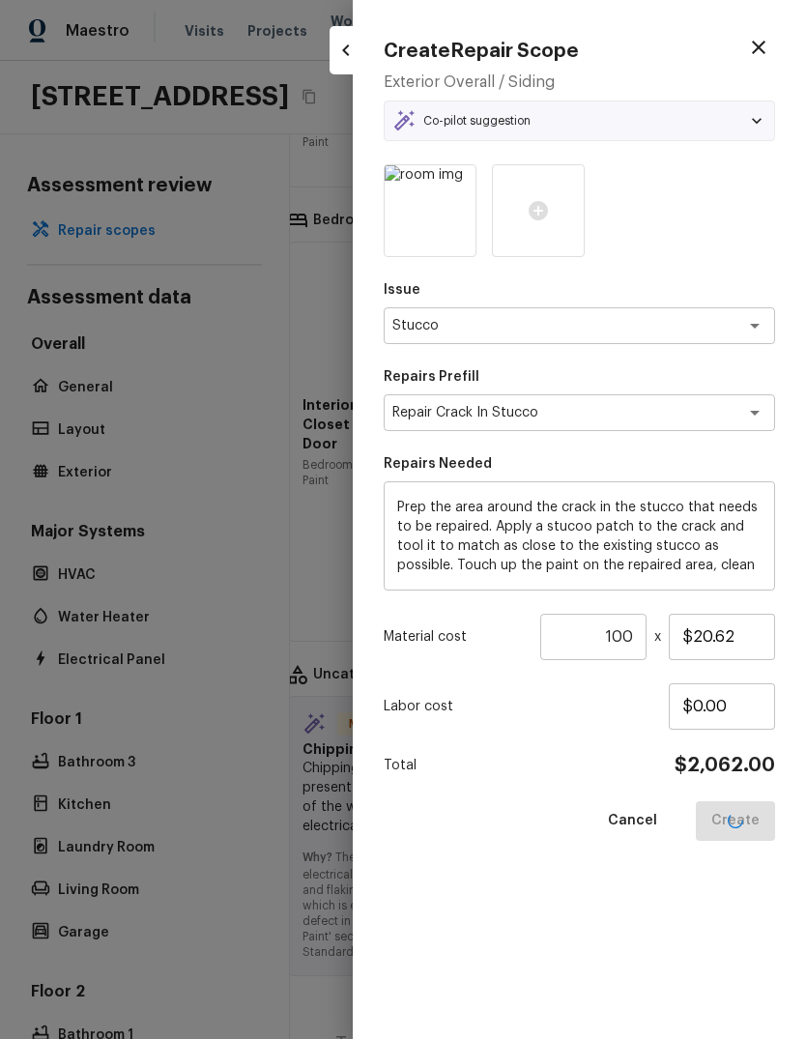
type input "1"
type input "$0.00"
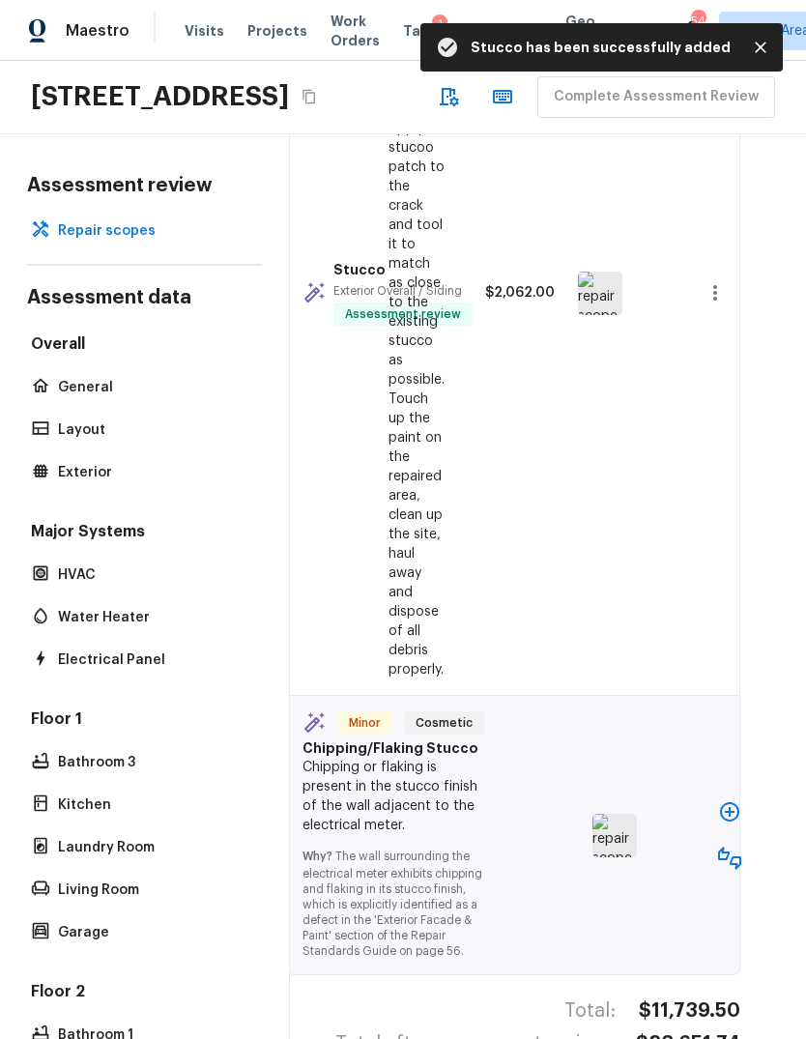
scroll to position [8834, 35]
click at [736, 801] on icon "button" at bounding box center [729, 812] width 23 height 23
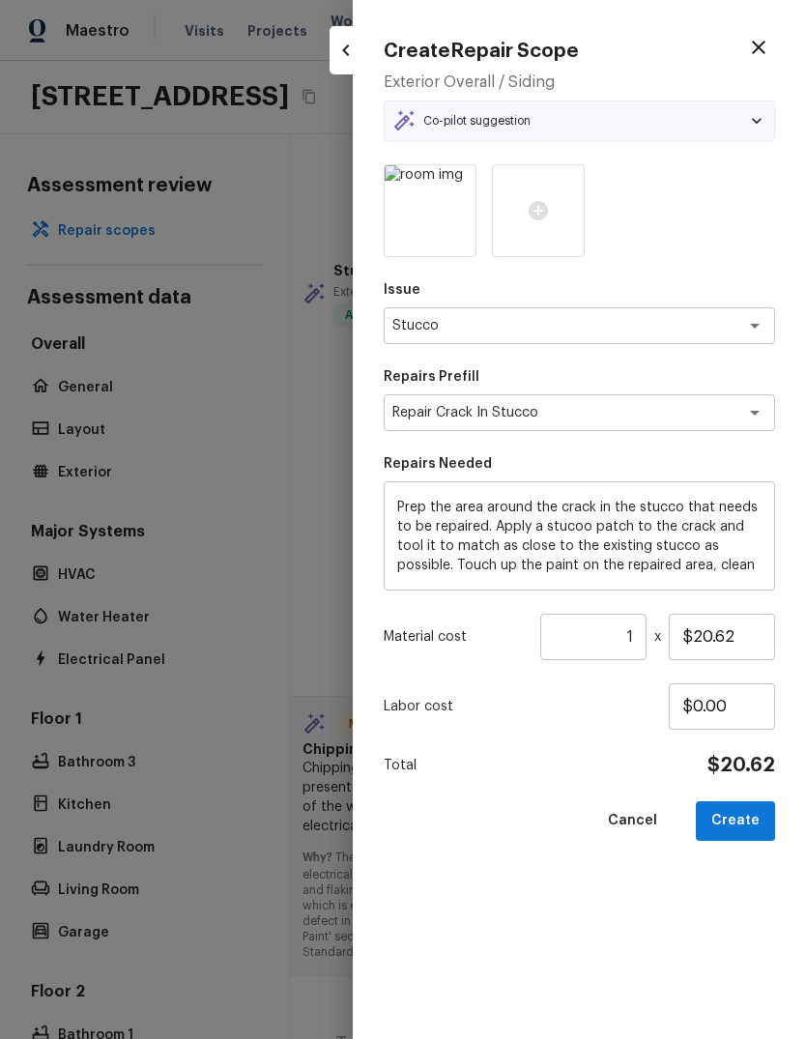
click at [631, 622] on input "1" at bounding box center [593, 636] width 106 height 46
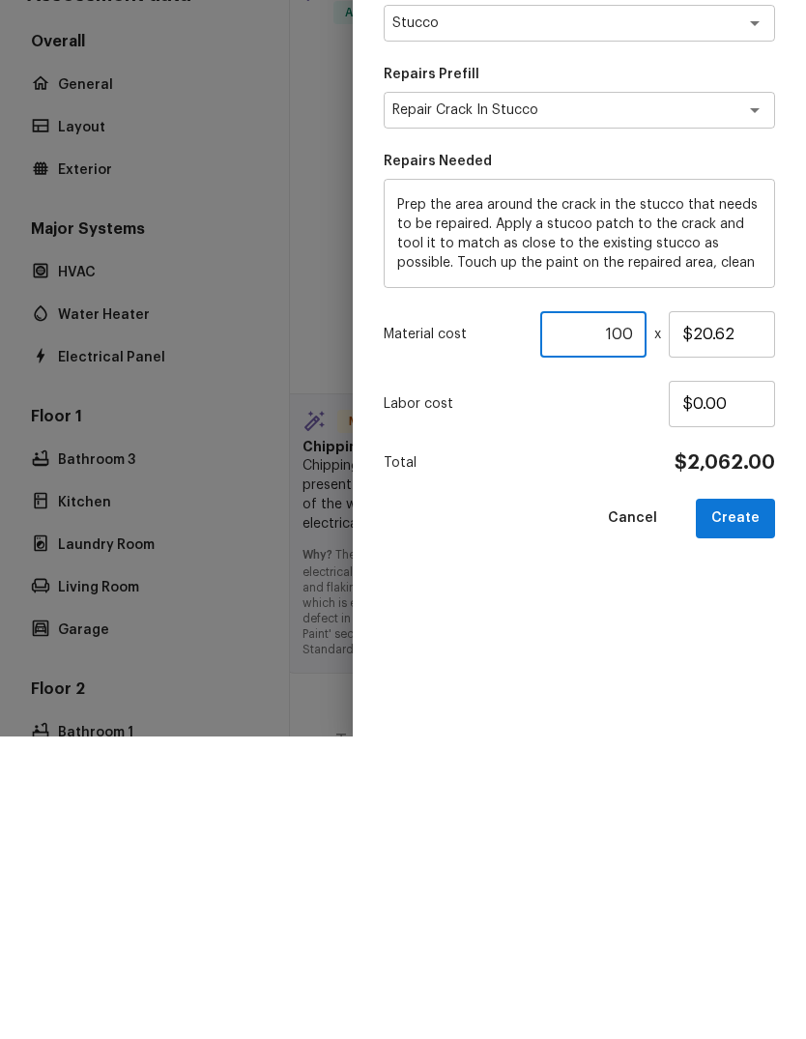
click at [756, 801] on button "Create" at bounding box center [735, 821] width 79 height 40
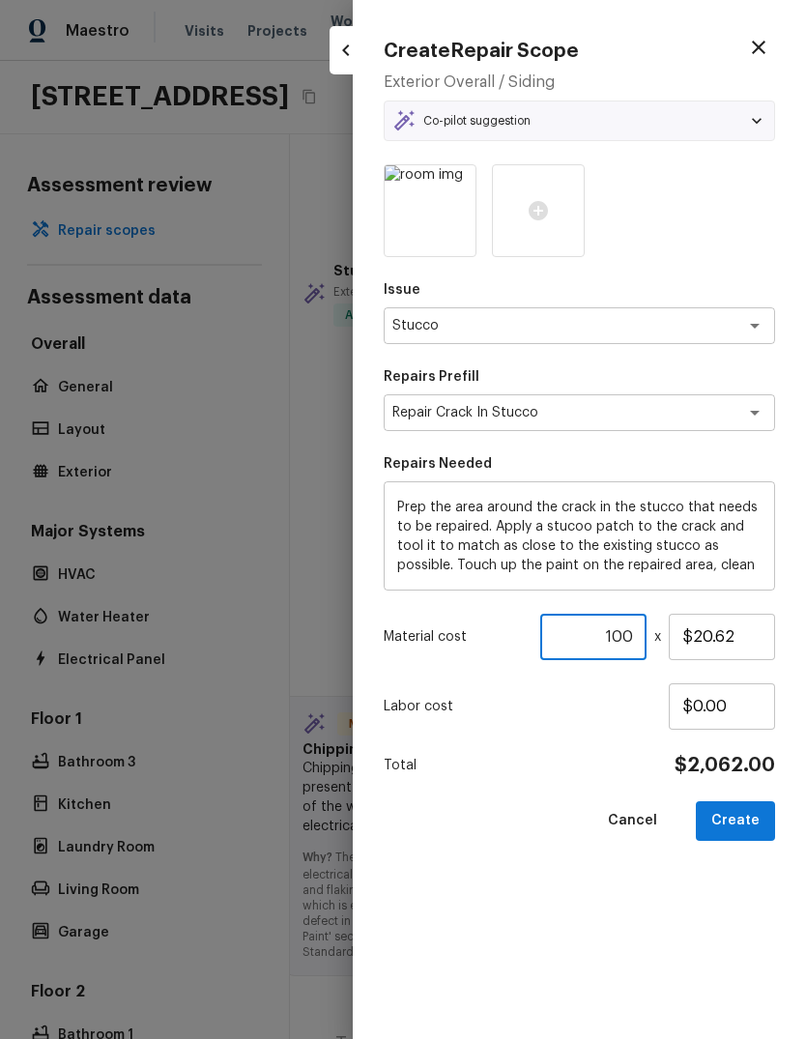
type input "1"
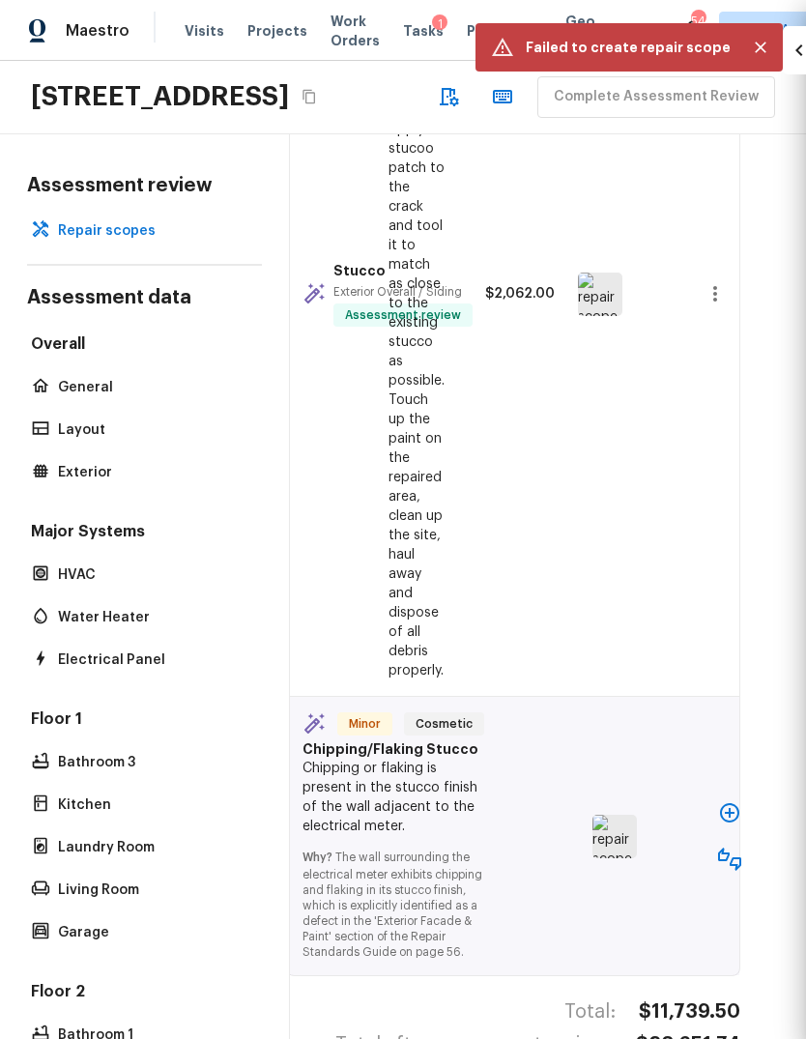
type input "$0.00"
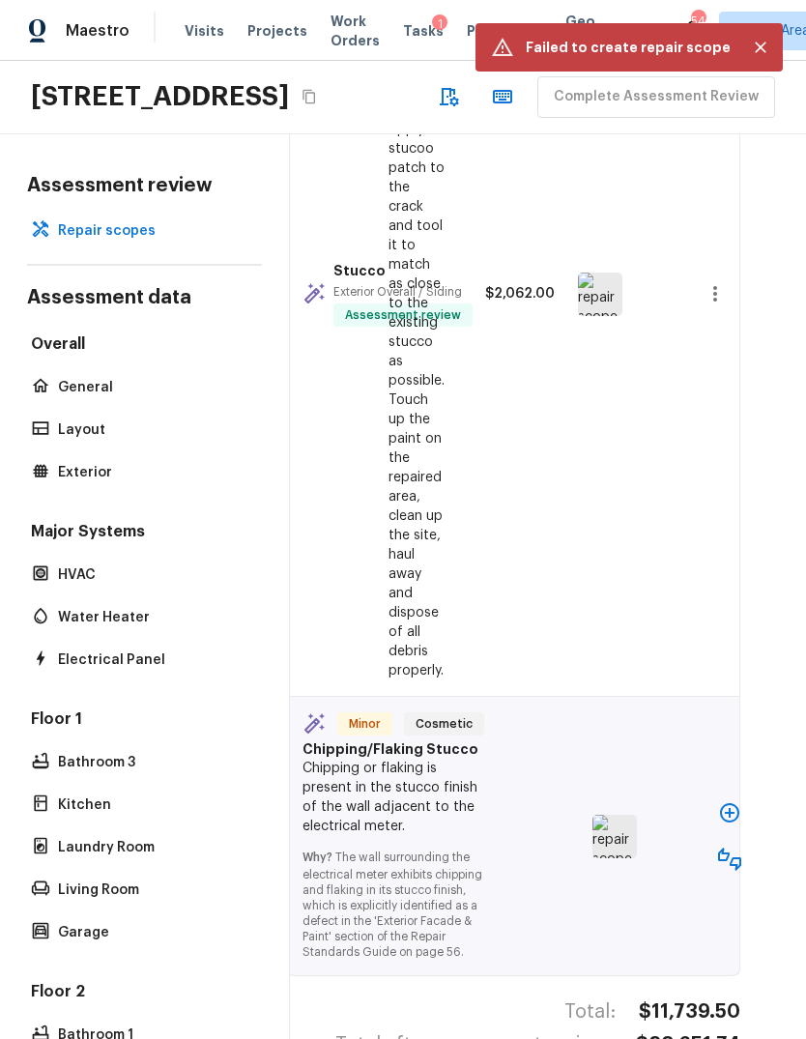
click at [672, 517] on div "Stucco Exterior Overall / Siding Assessment review Prep the area around the cra…" at bounding box center [513, 294] width 452 height 805
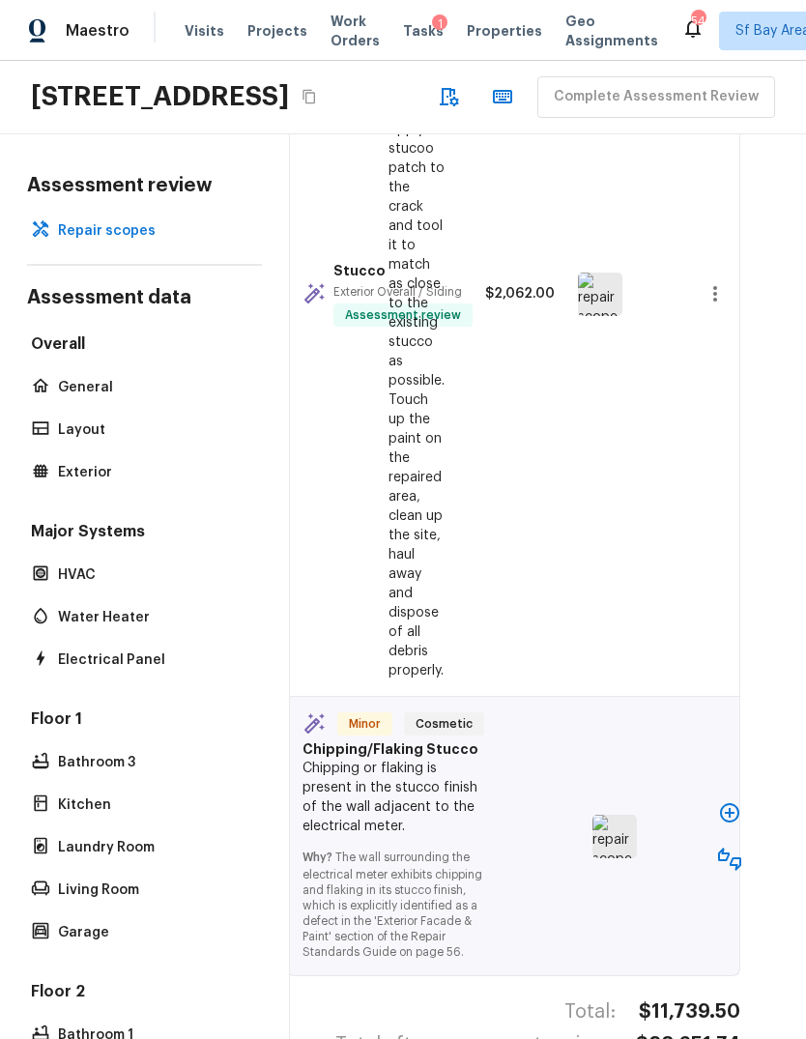
click at [733, 803] on icon "button" at bounding box center [729, 812] width 19 height 19
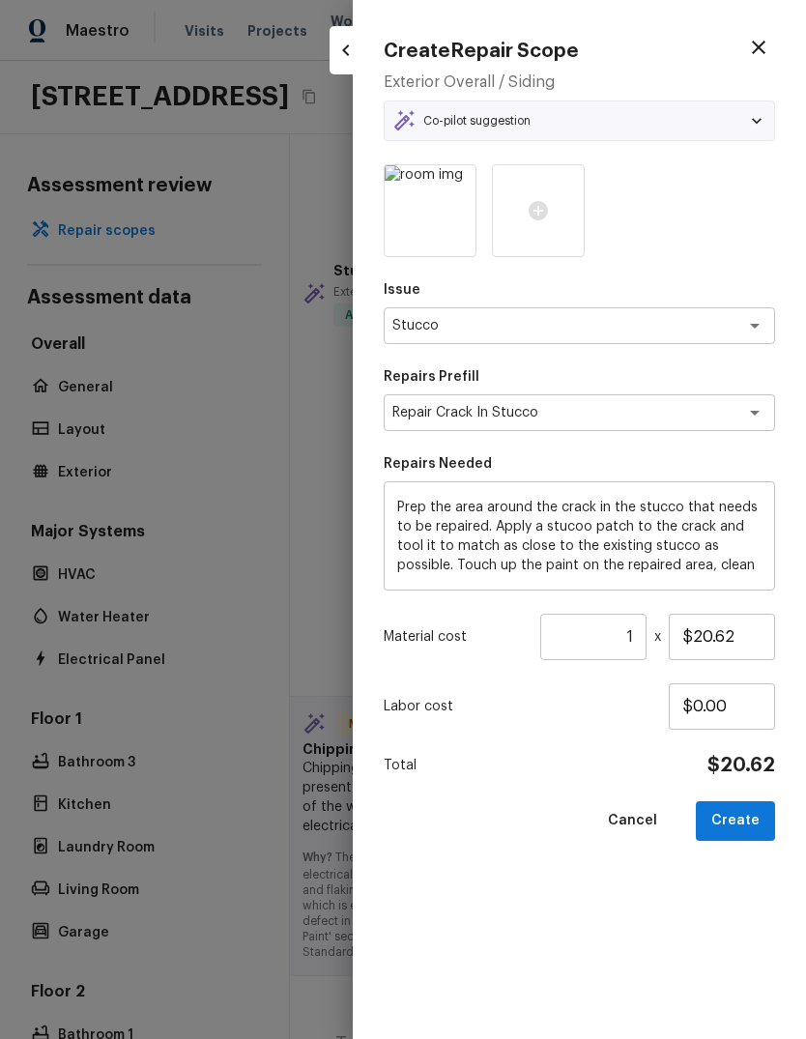
click at [637, 630] on input "1" at bounding box center [593, 636] width 106 height 46
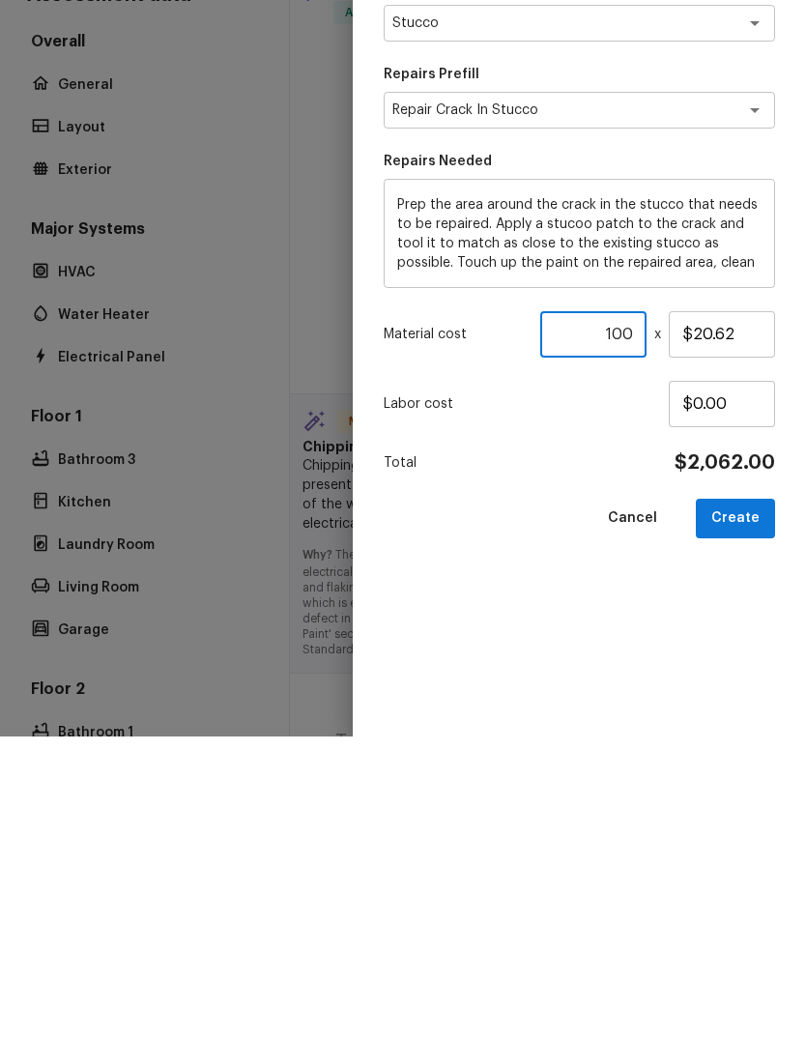
click at [750, 801] on button "Create" at bounding box center [735, 821] width 79 height 40
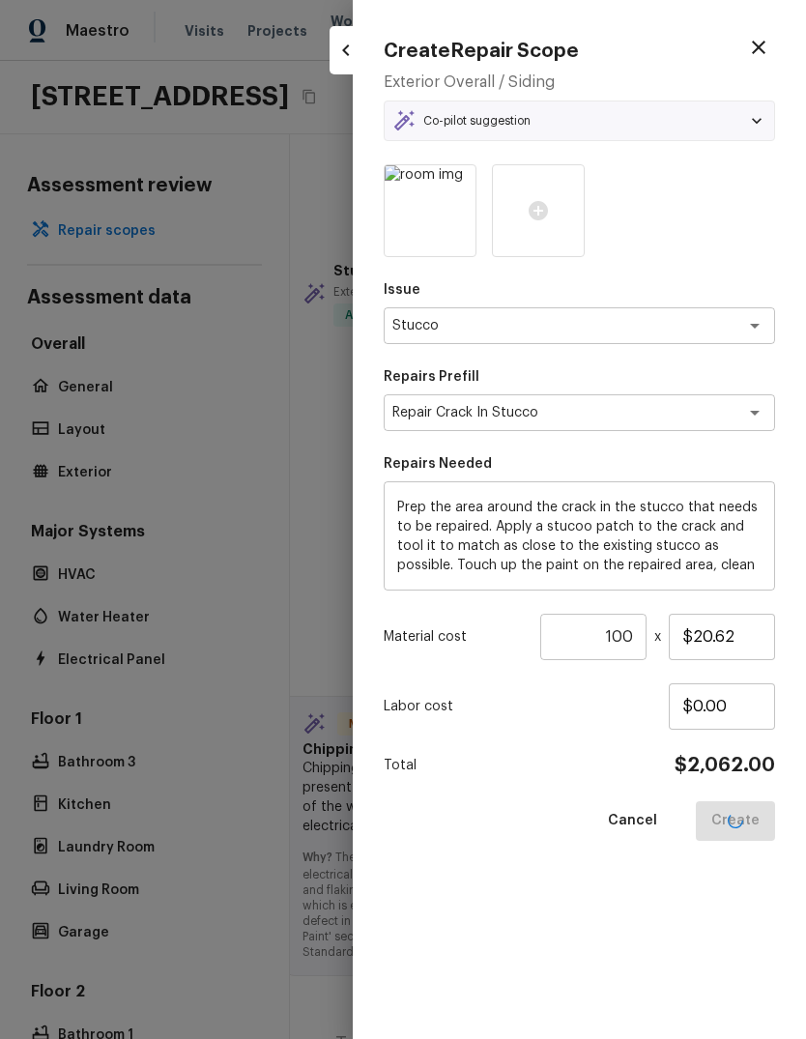
type input "1"
type input "$0.00"
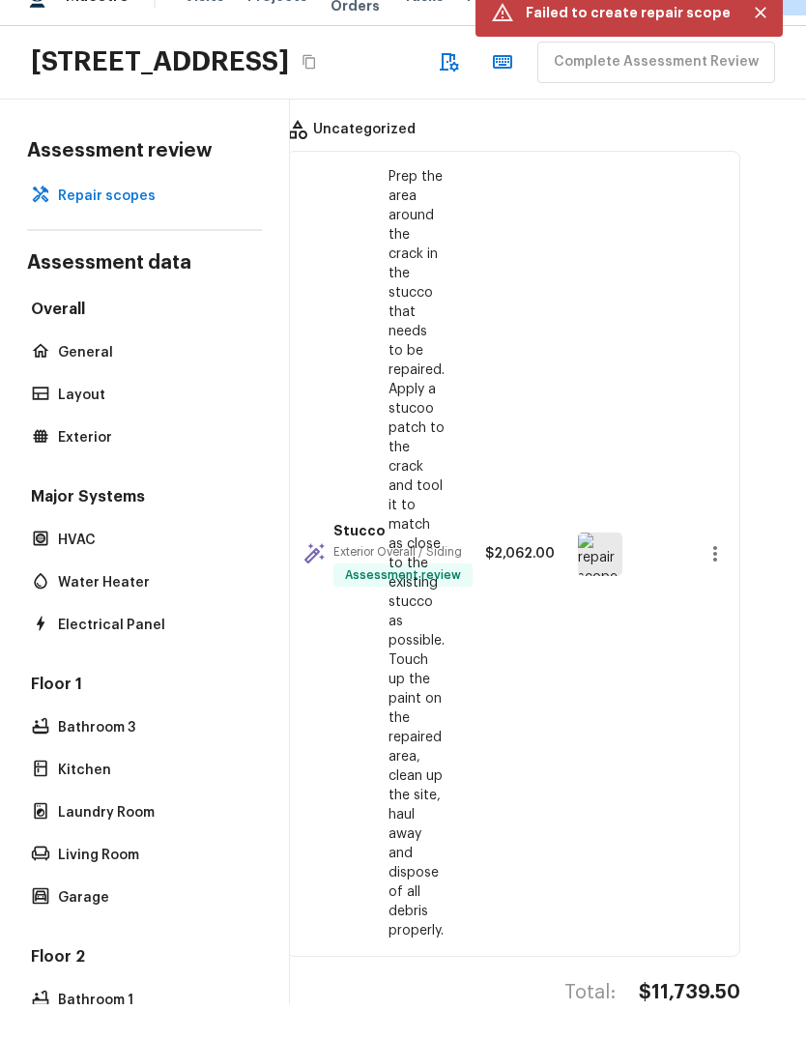
scroll to position [0, 0]
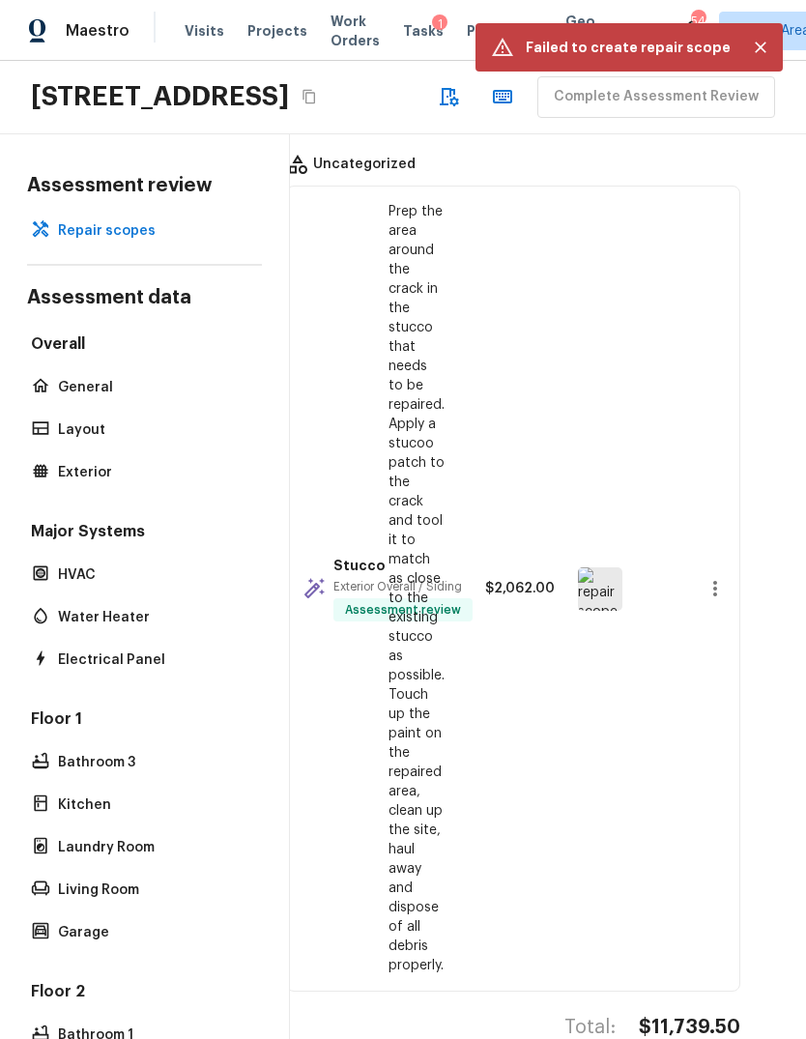
click at [759, 48] on icon "Close" at bounding box center [761, 48] width 12 height 12
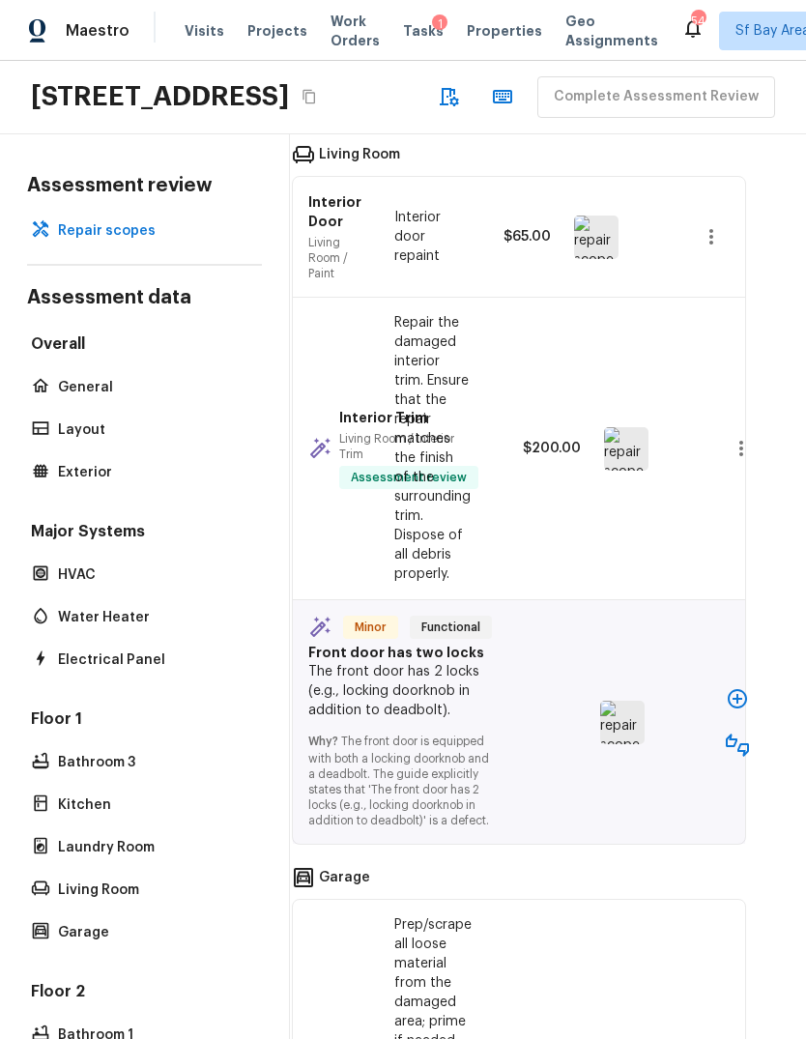
scroll to position [5366, 29]
click at [741, 678] on button "button" at bounding box center [737, 697] width 39 height 39
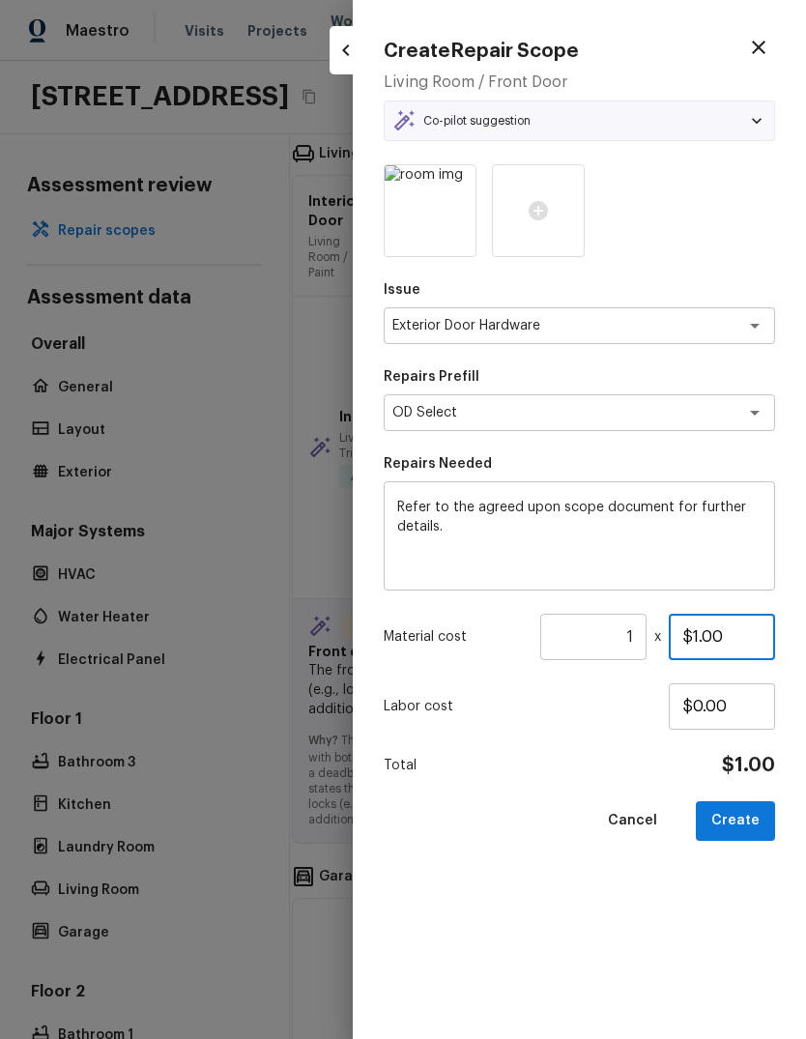
click at [718, 640] on input "$1.00" at bounding box center [722, 636] width 106 height 46
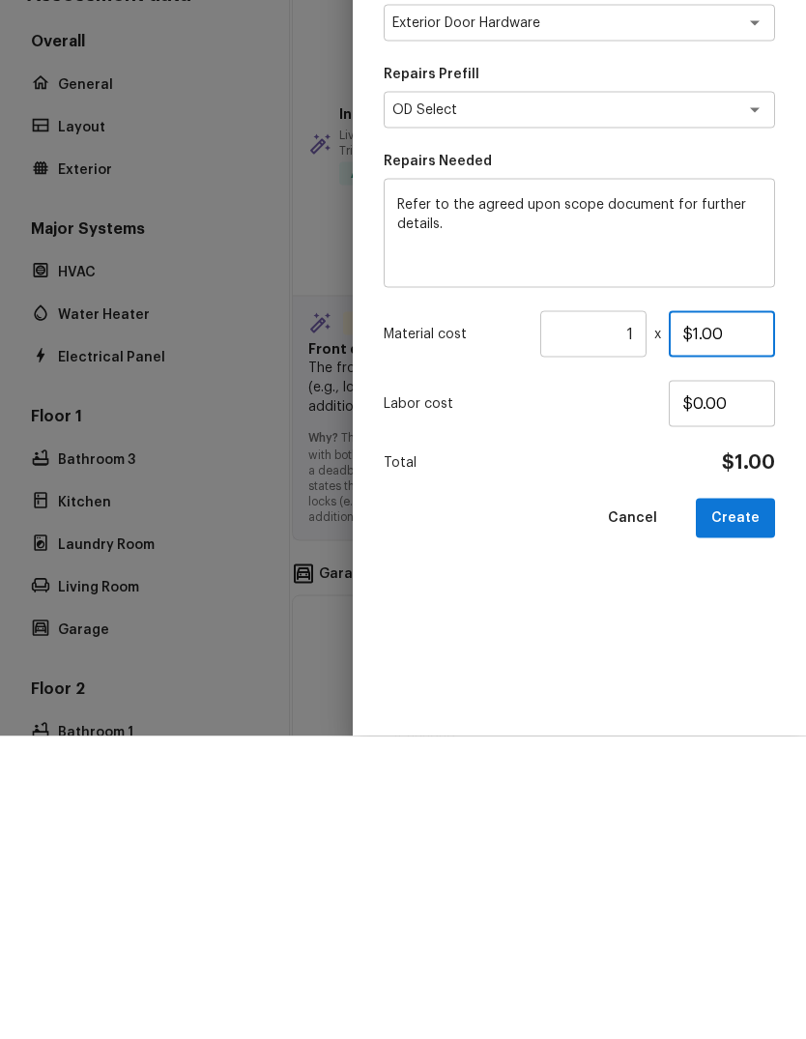
click at [700, 613] on input "$1.00" at bounding box center [722, 636] width 106 height 46
type input "$150.00"
click at [751, 801] on button "Create" at bounding box center [735, 821] width 79 height 40
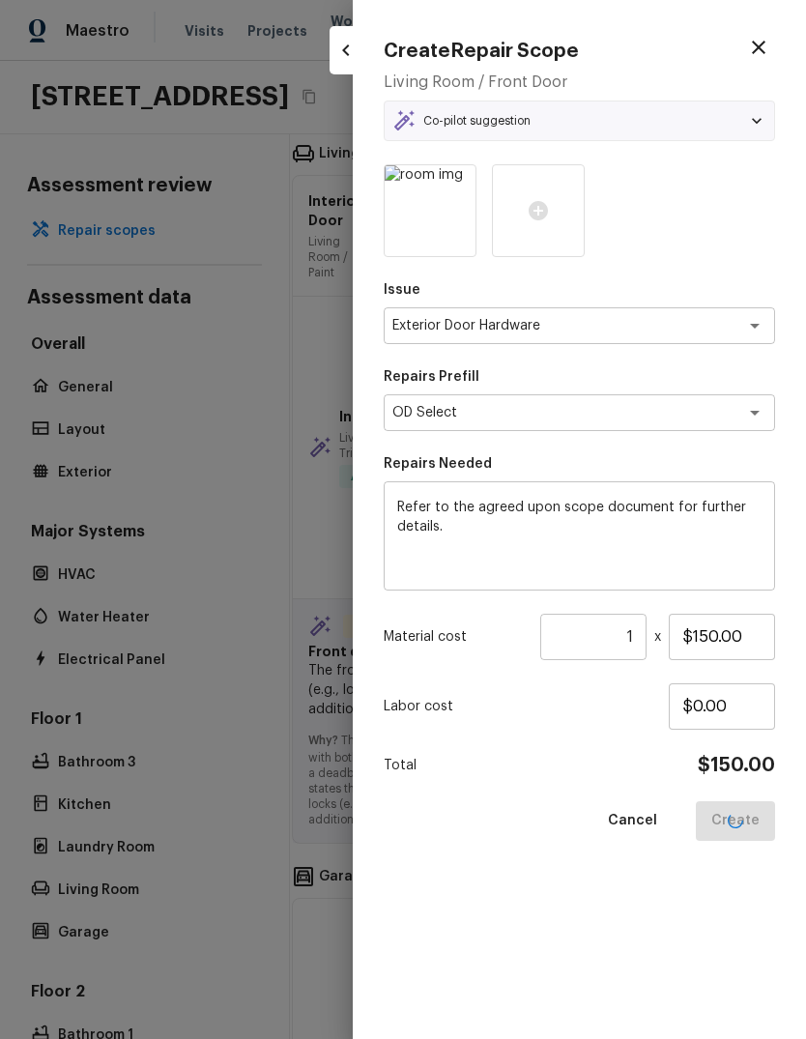
type input "$0.00"
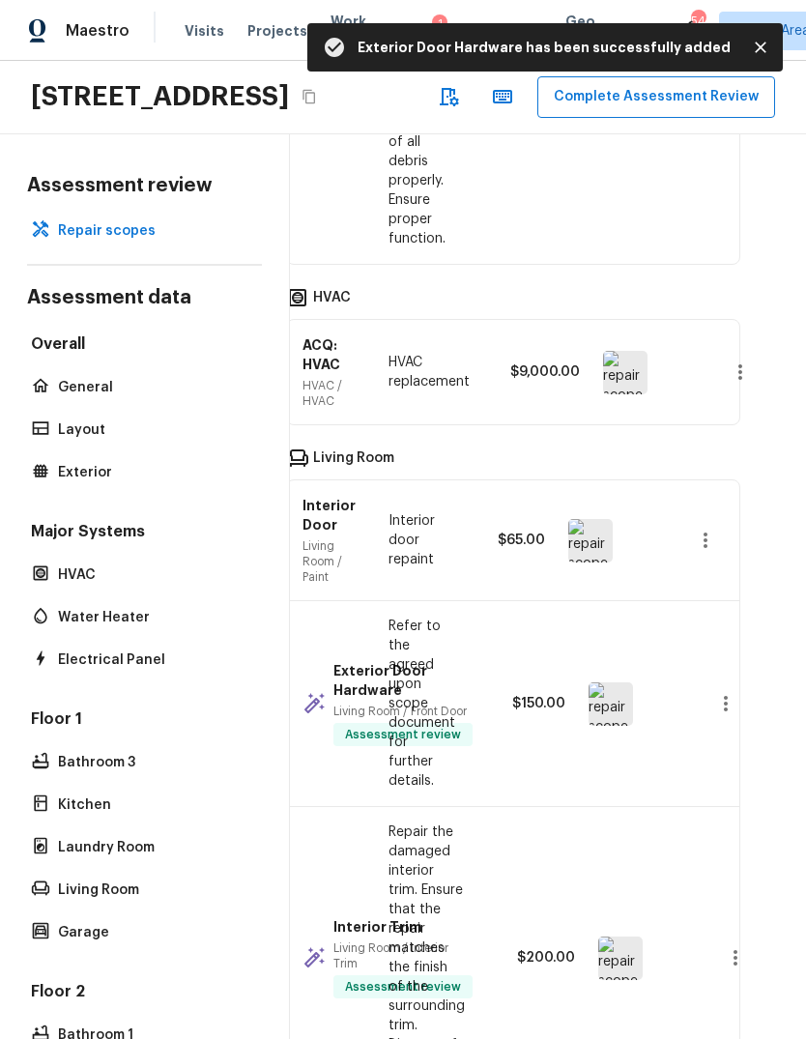
click at [537, 76] on button "Complete Assessment Review" at bounding box center [656, 97] width 238 height 42
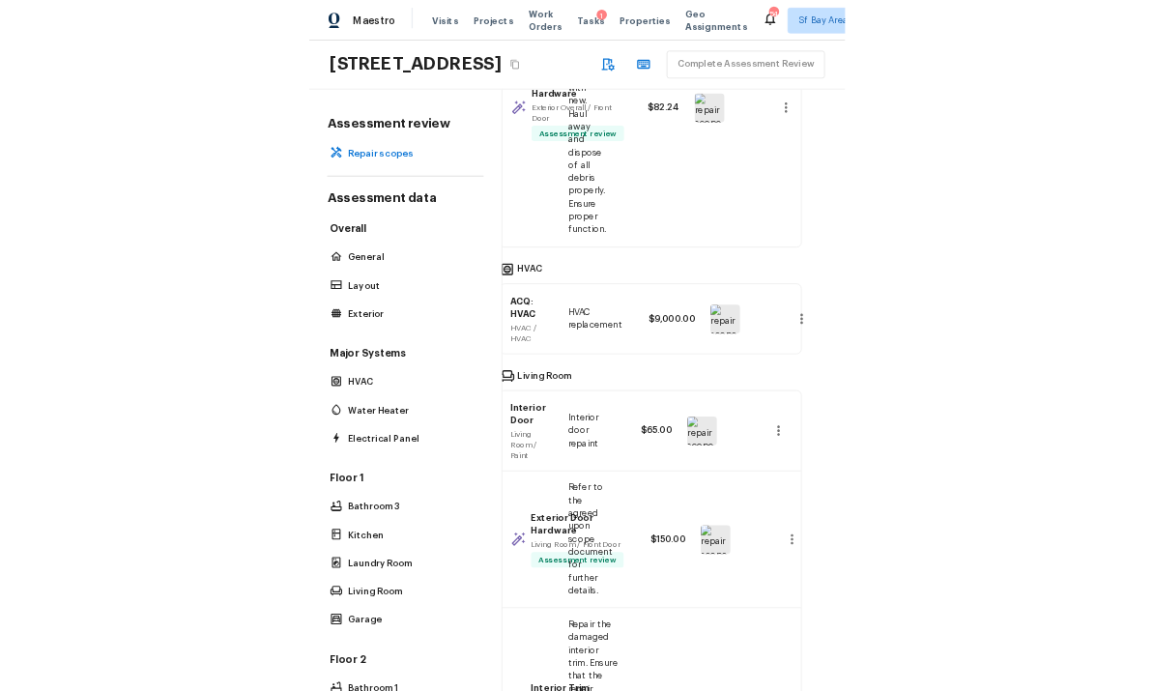
scroll to position [4925, 35]
